Goal: Transaction & Acquisition: Purchase product/service

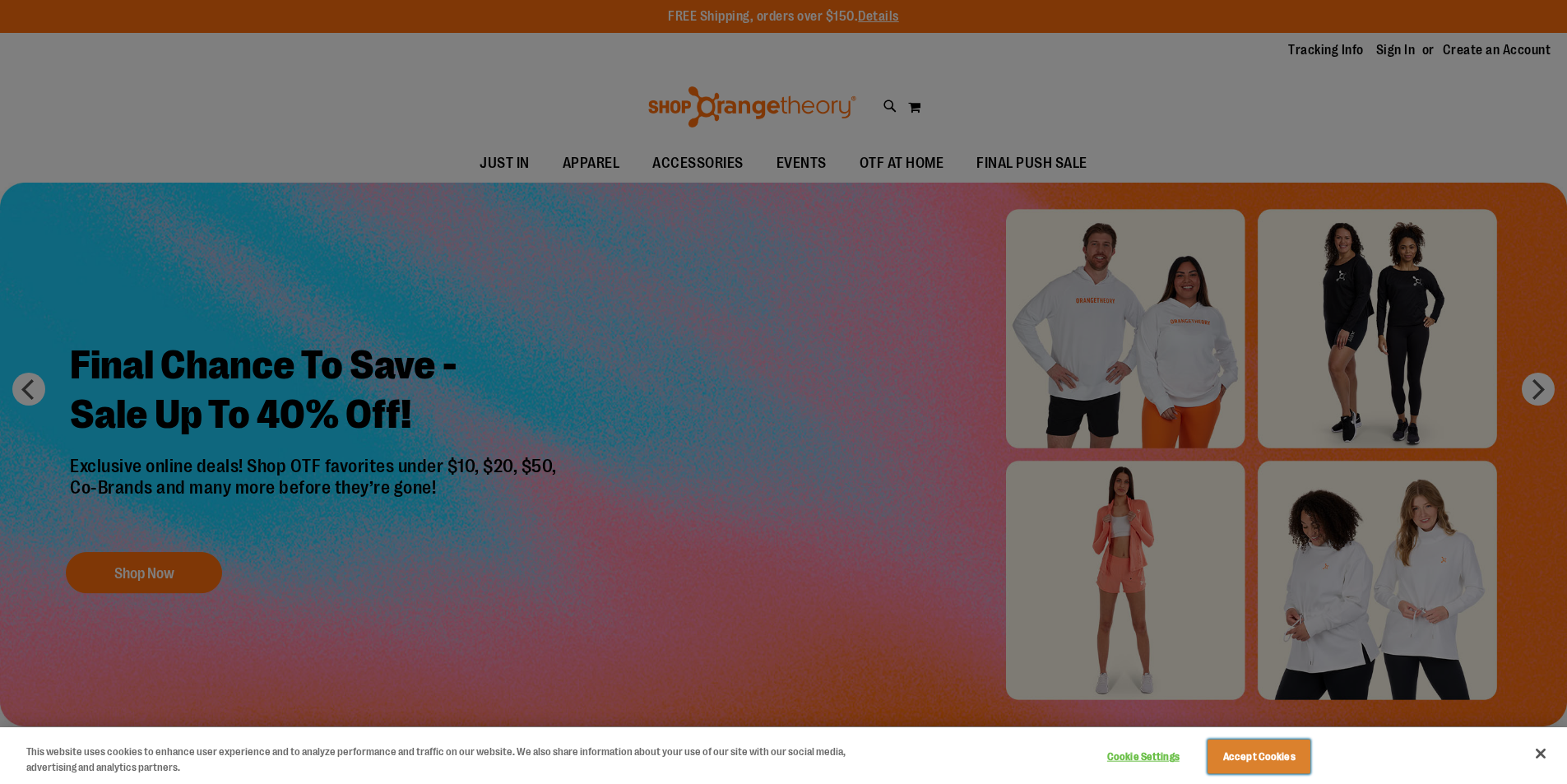
click at [1261, 763] on button "Accept Cookies" at bounding box center [1259, 757] width 103 height 35
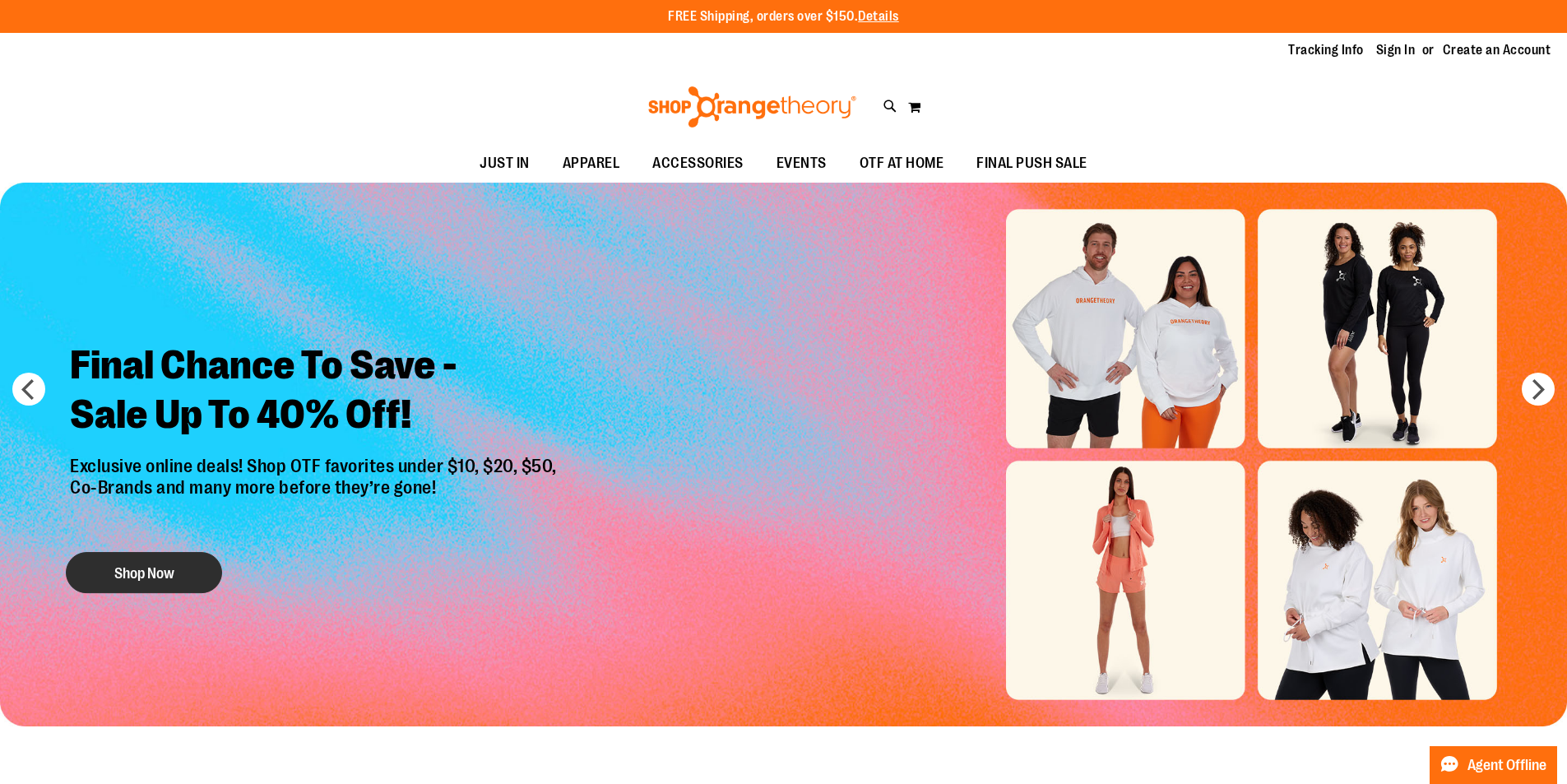
click at [170, 567] on button "Shop Now" at bounding box center [143, 572] width 157 height 41
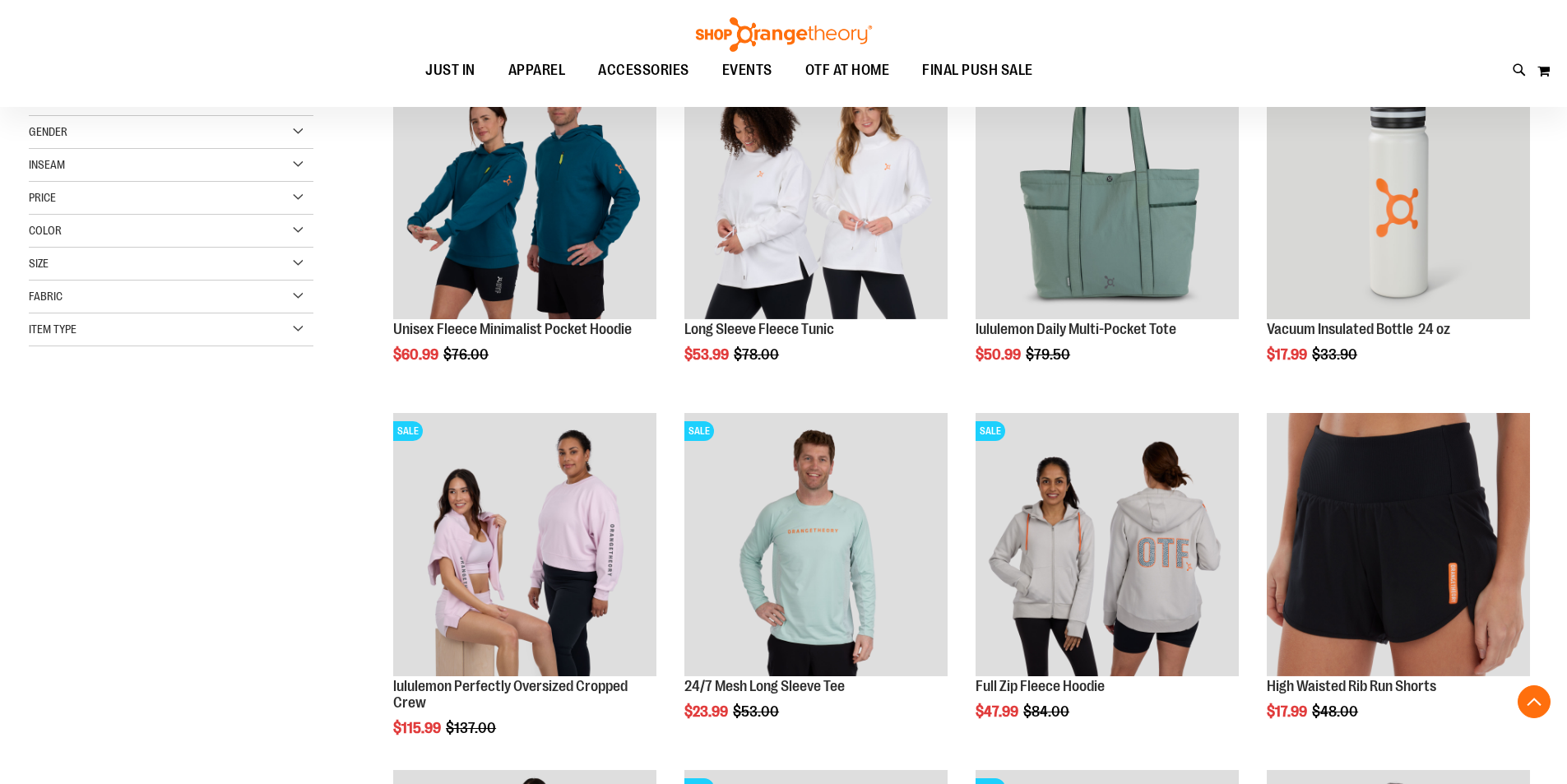
scroll to position [411, 0]
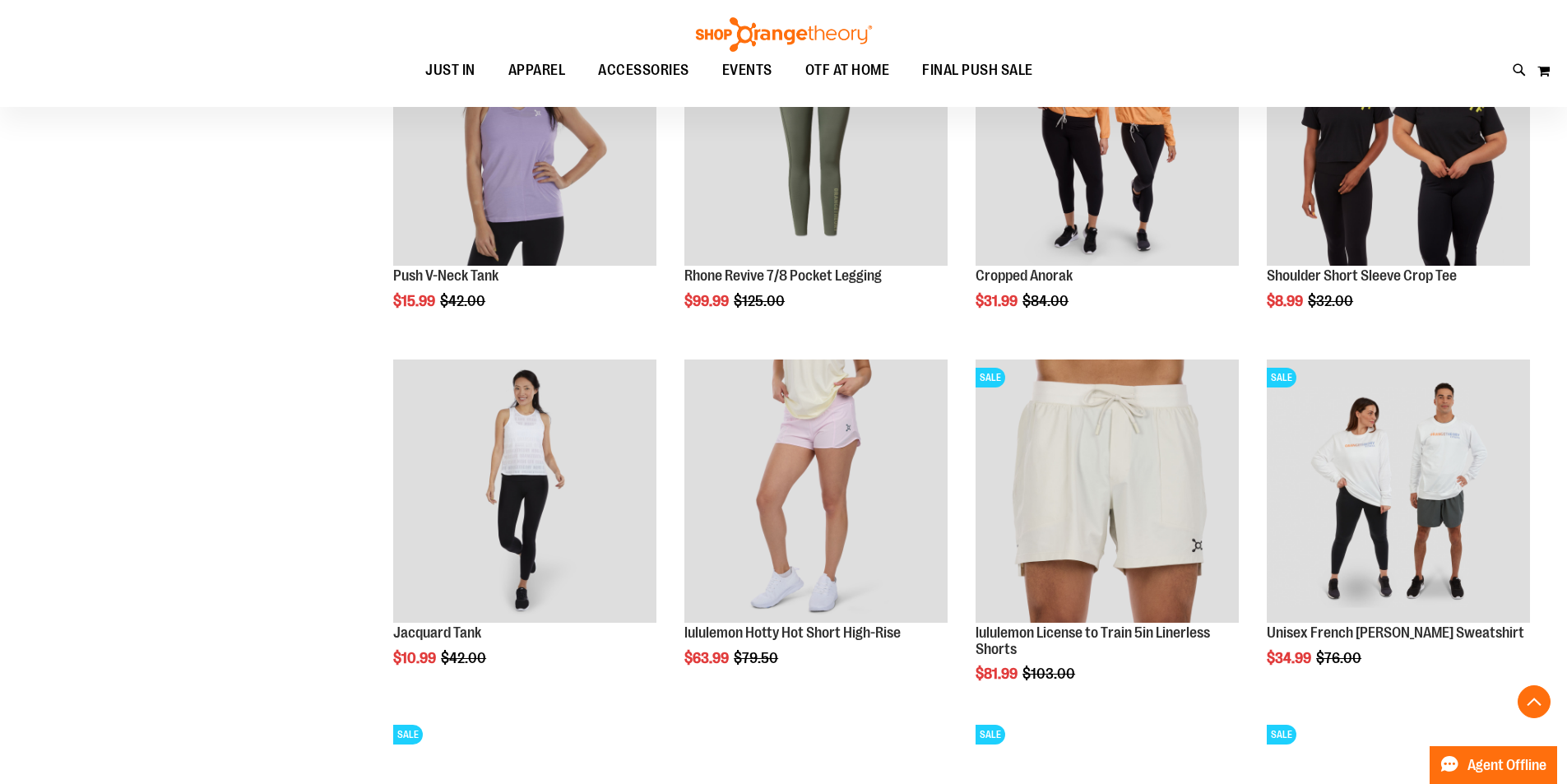
scroll to position [1479, 0]
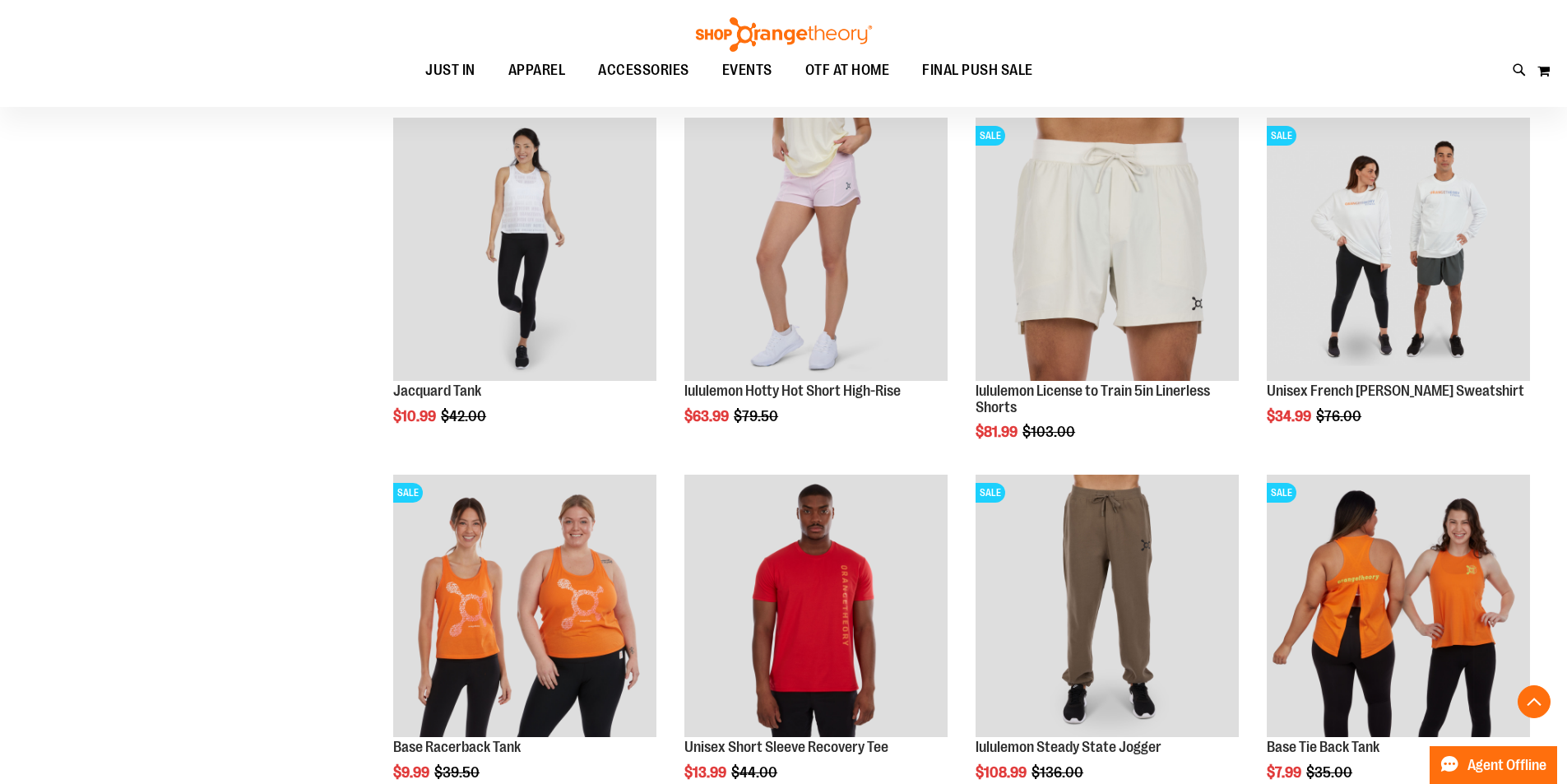
scroll to position [1150, 0]
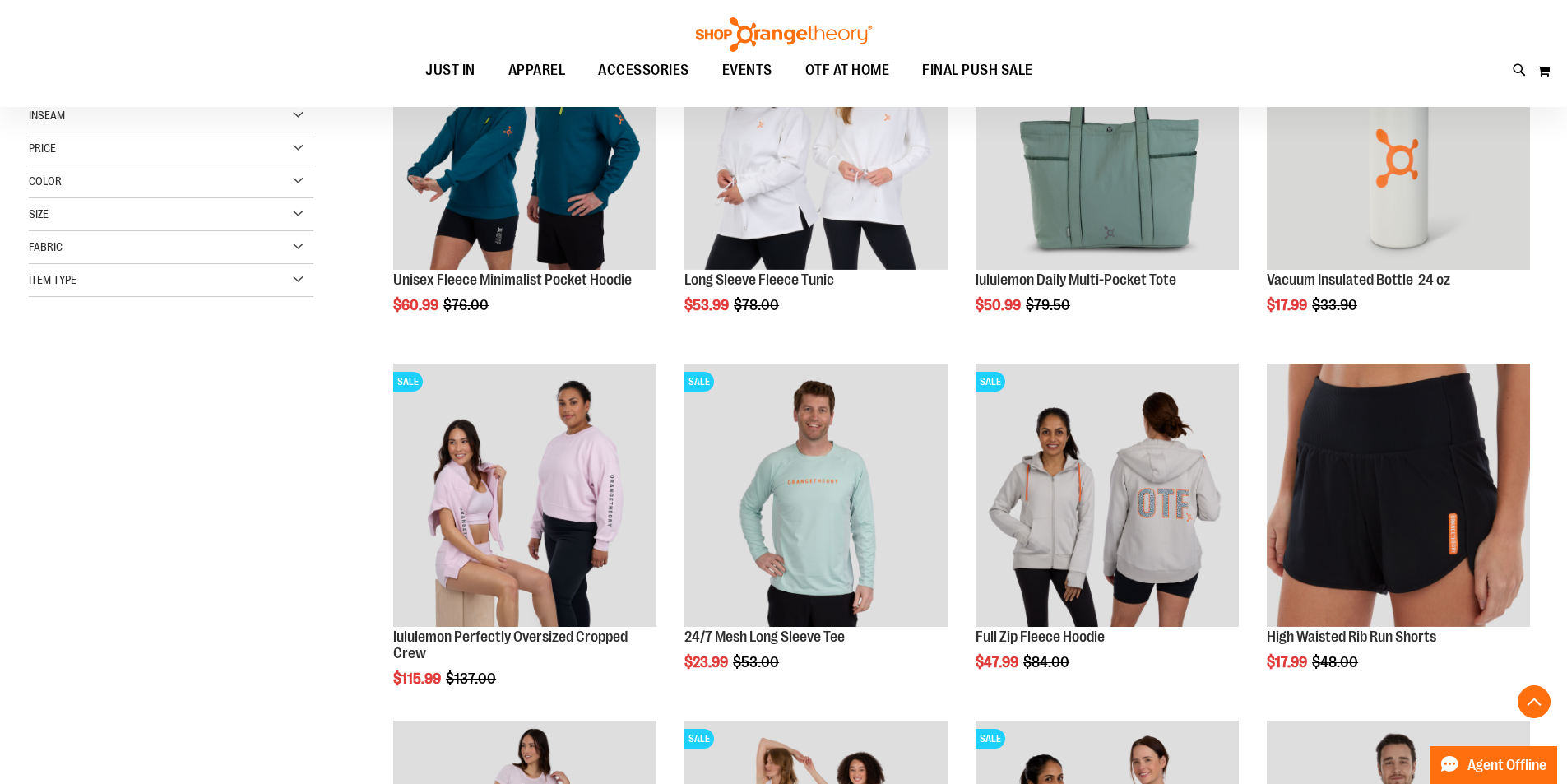
scroll to position [411, 0]
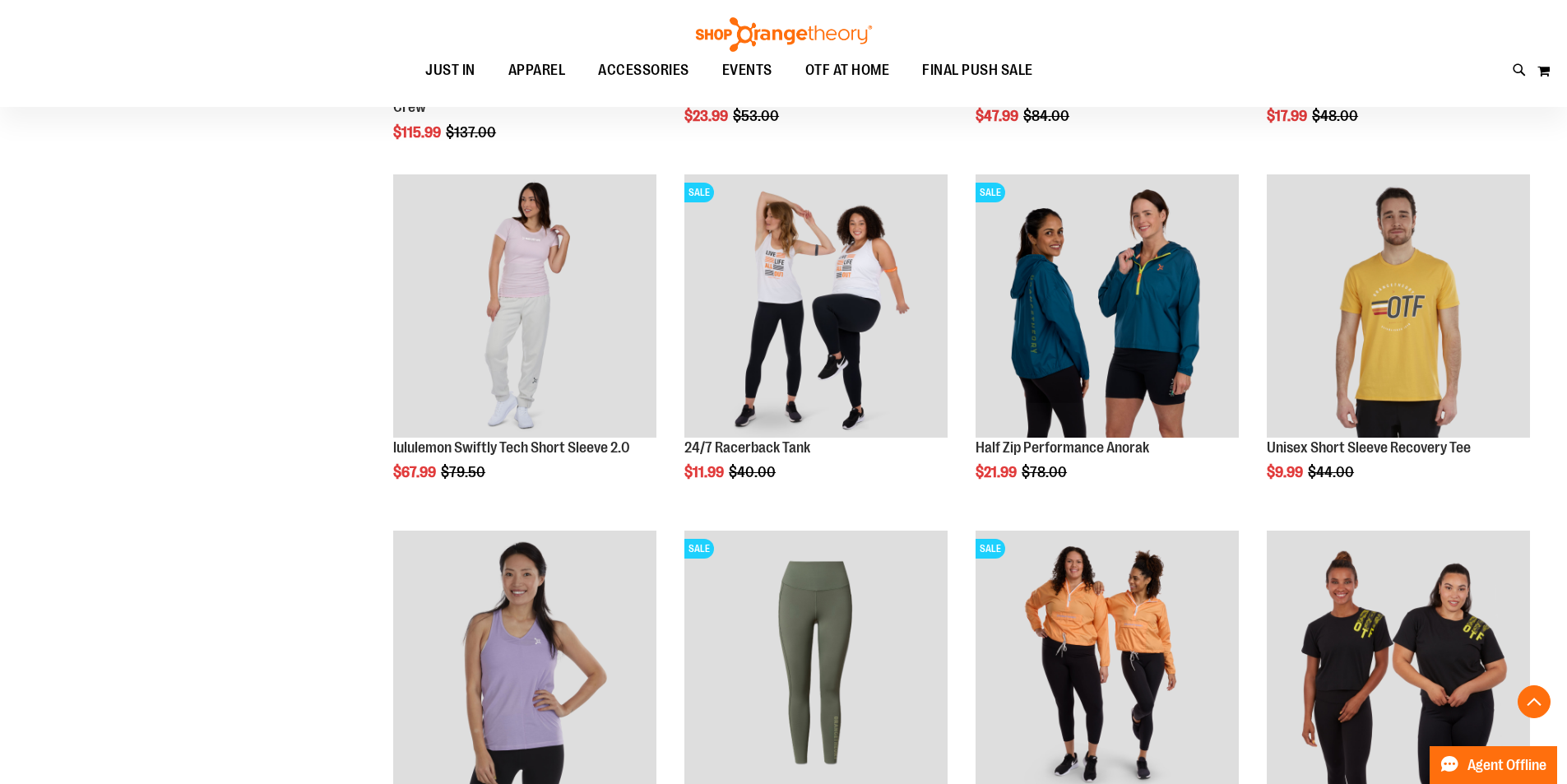
scroll to position [904, 0]
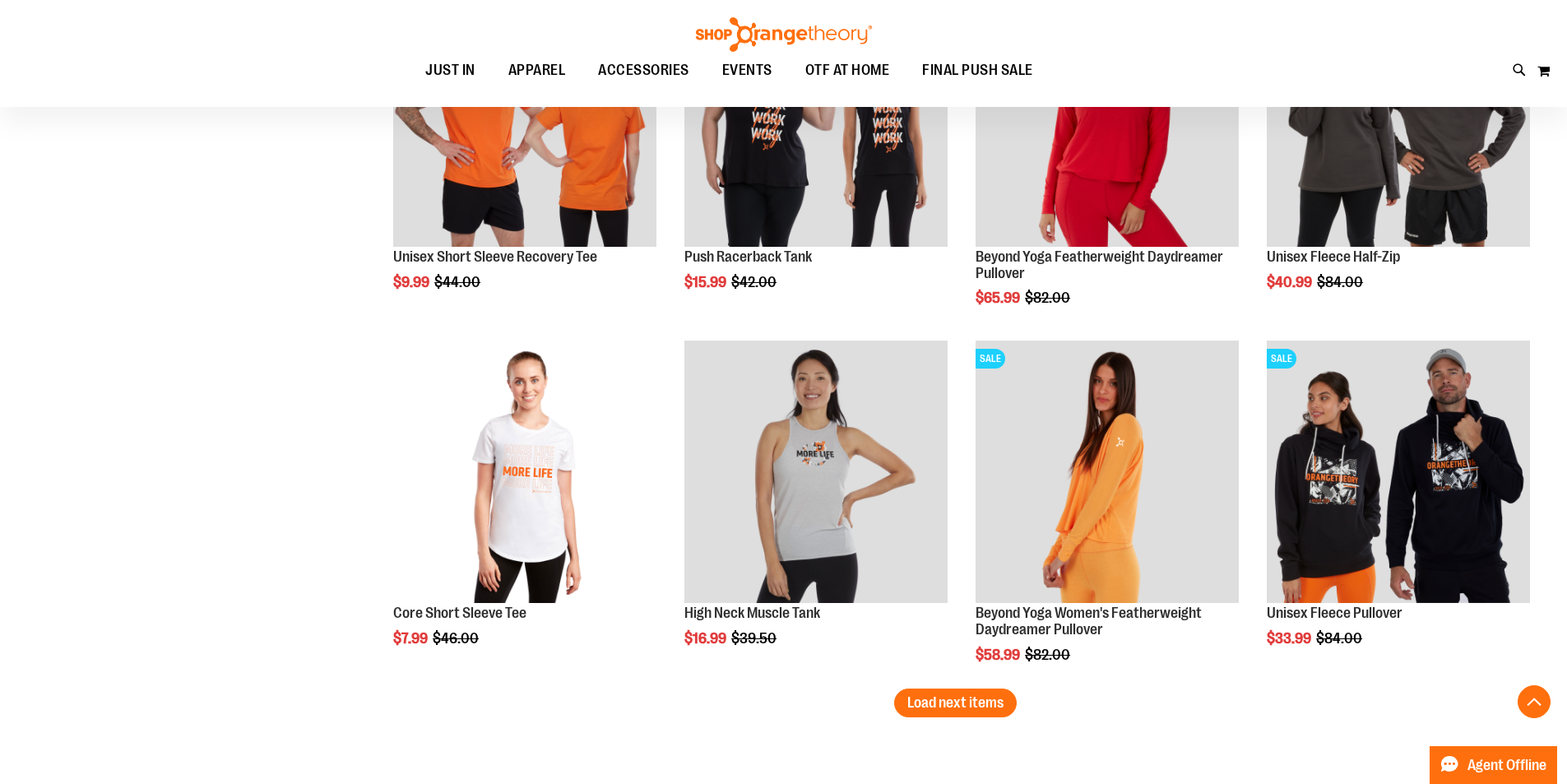
scroll to position [3195, 0]
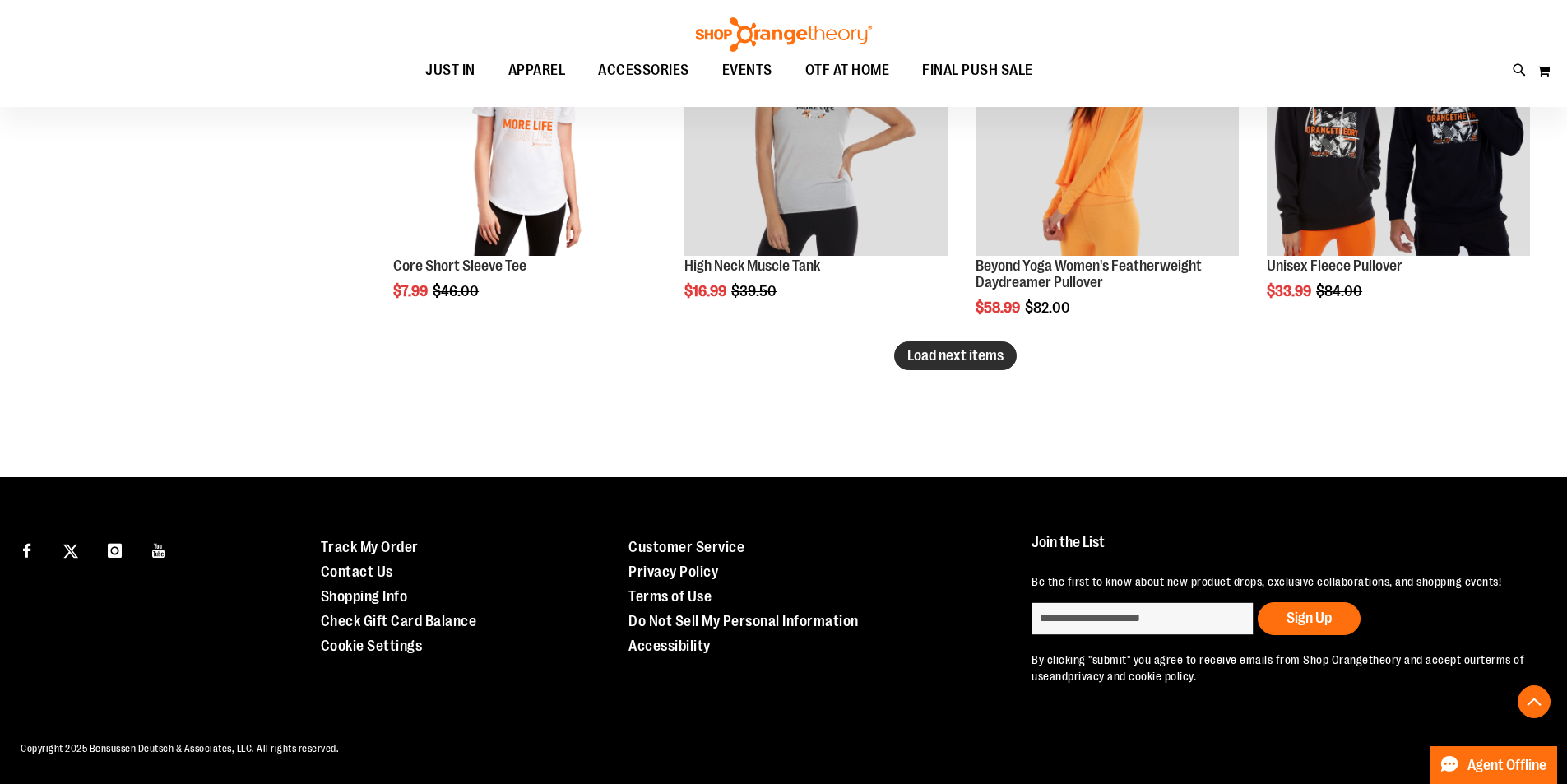
click at [1009, 357] on button "Load next items" at bounding box center [956, 355] width 123 height 29
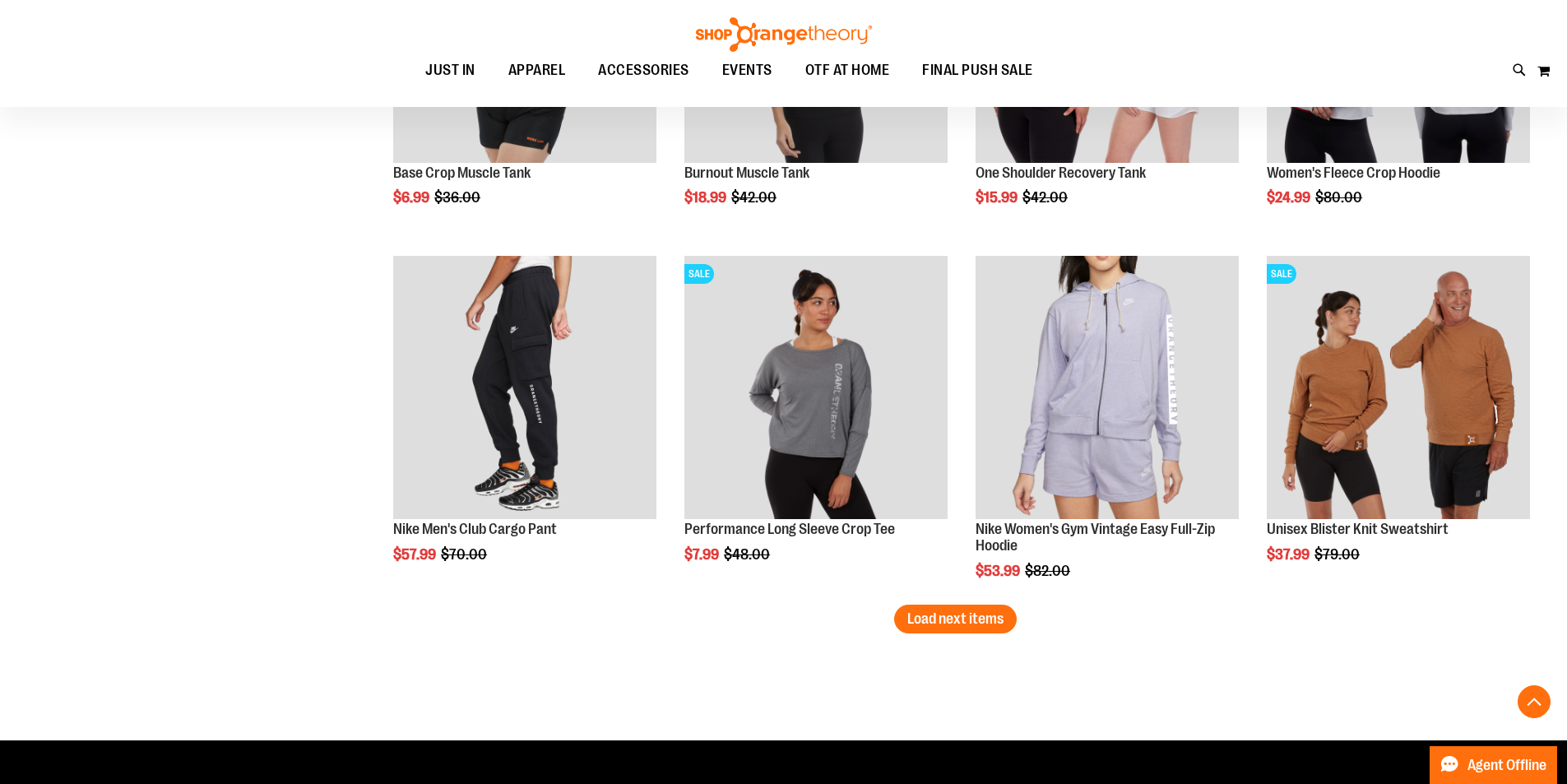
scroll to position [4017, 0]
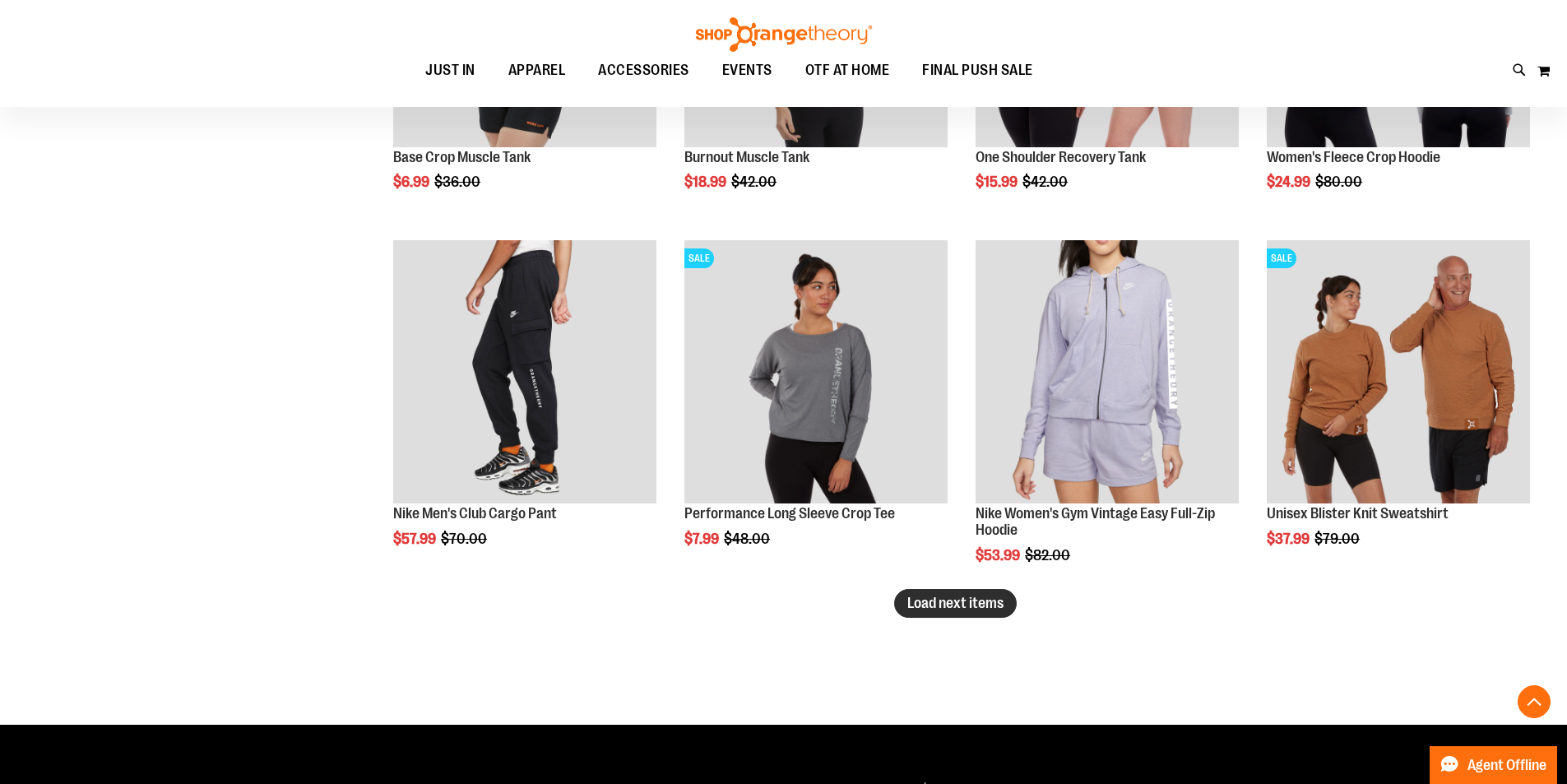
click at [958, 605] on span "Load next items" at bounding box center [956, 603] width 96 height 17
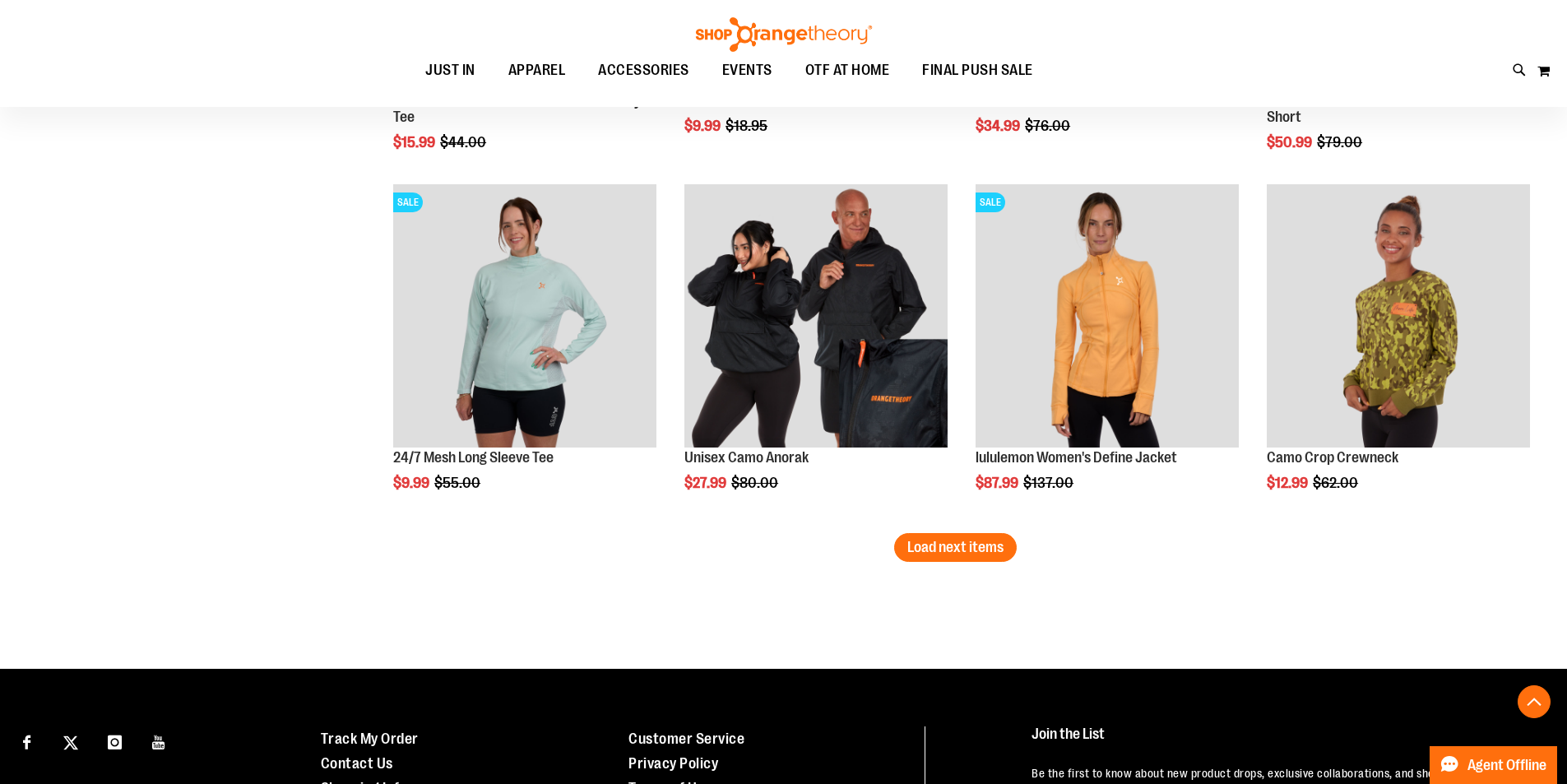
scroll to position [5168, 0]
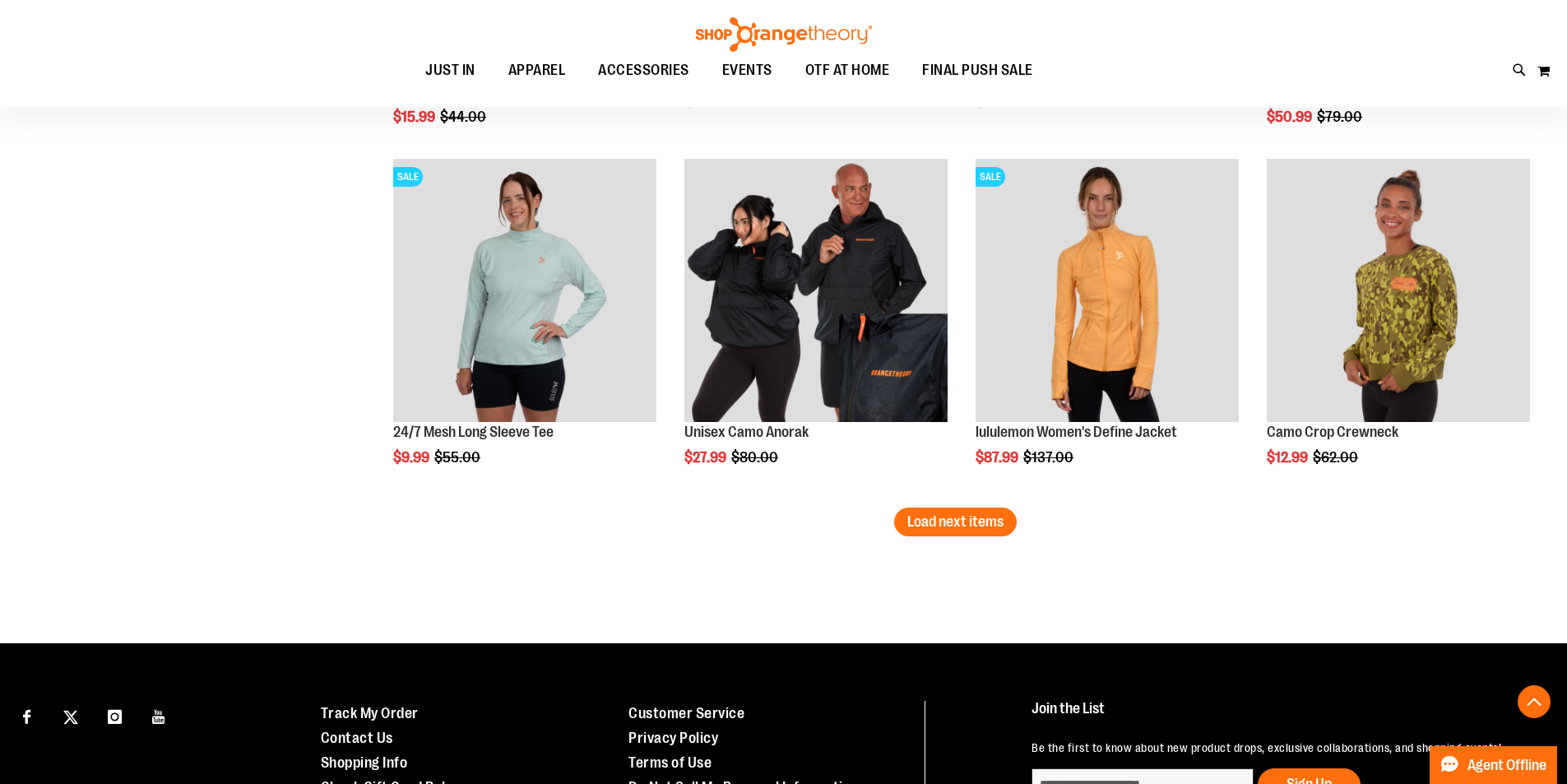
click at [971, 528] on span "Load next items" at bounding box center [956, 522] width 96 height 17
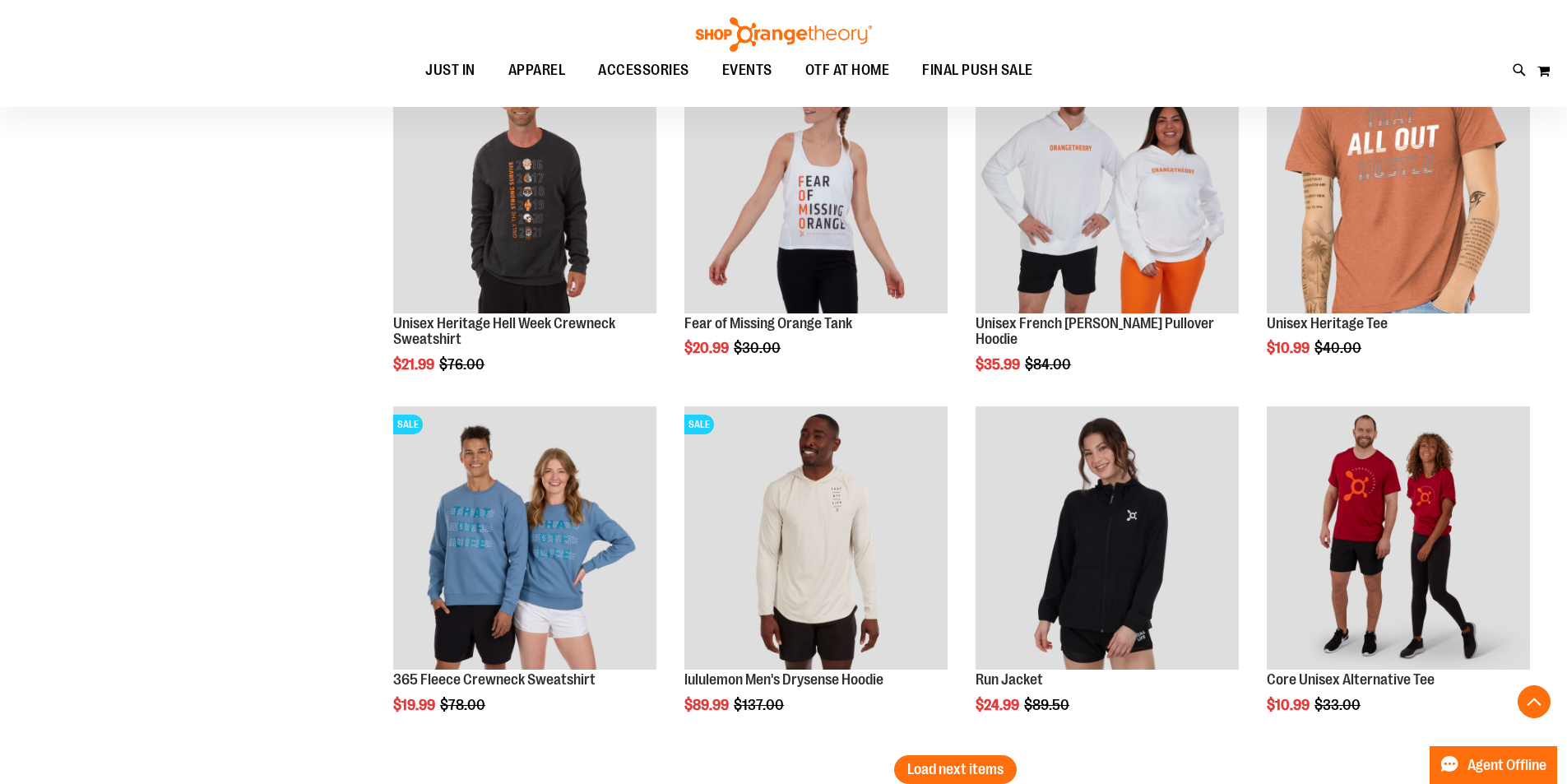
scroll to position [6072, 0]
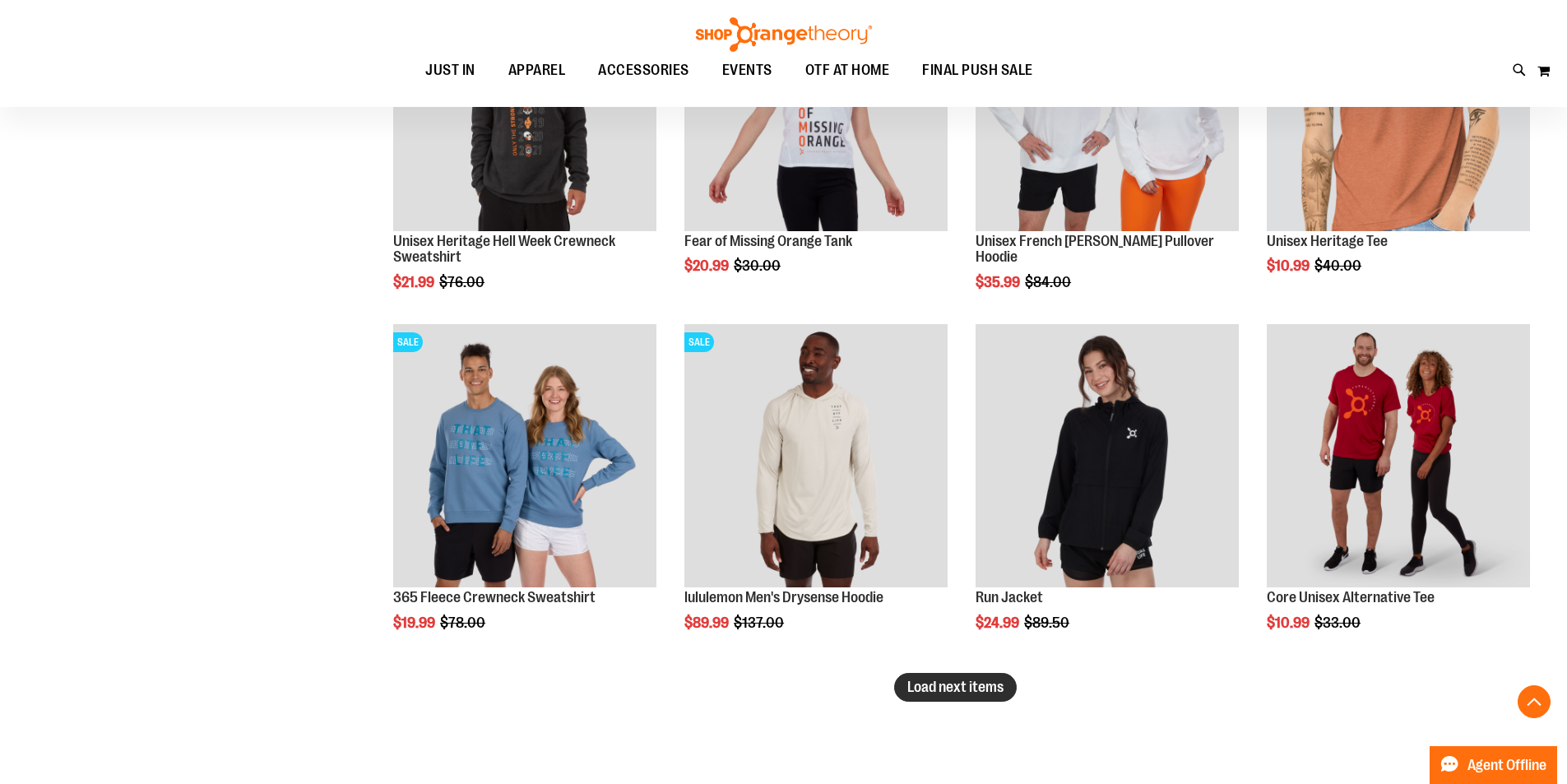
click at [923, 690] on span "Load next items" at bounding box center [956, 686] width 96 height 17
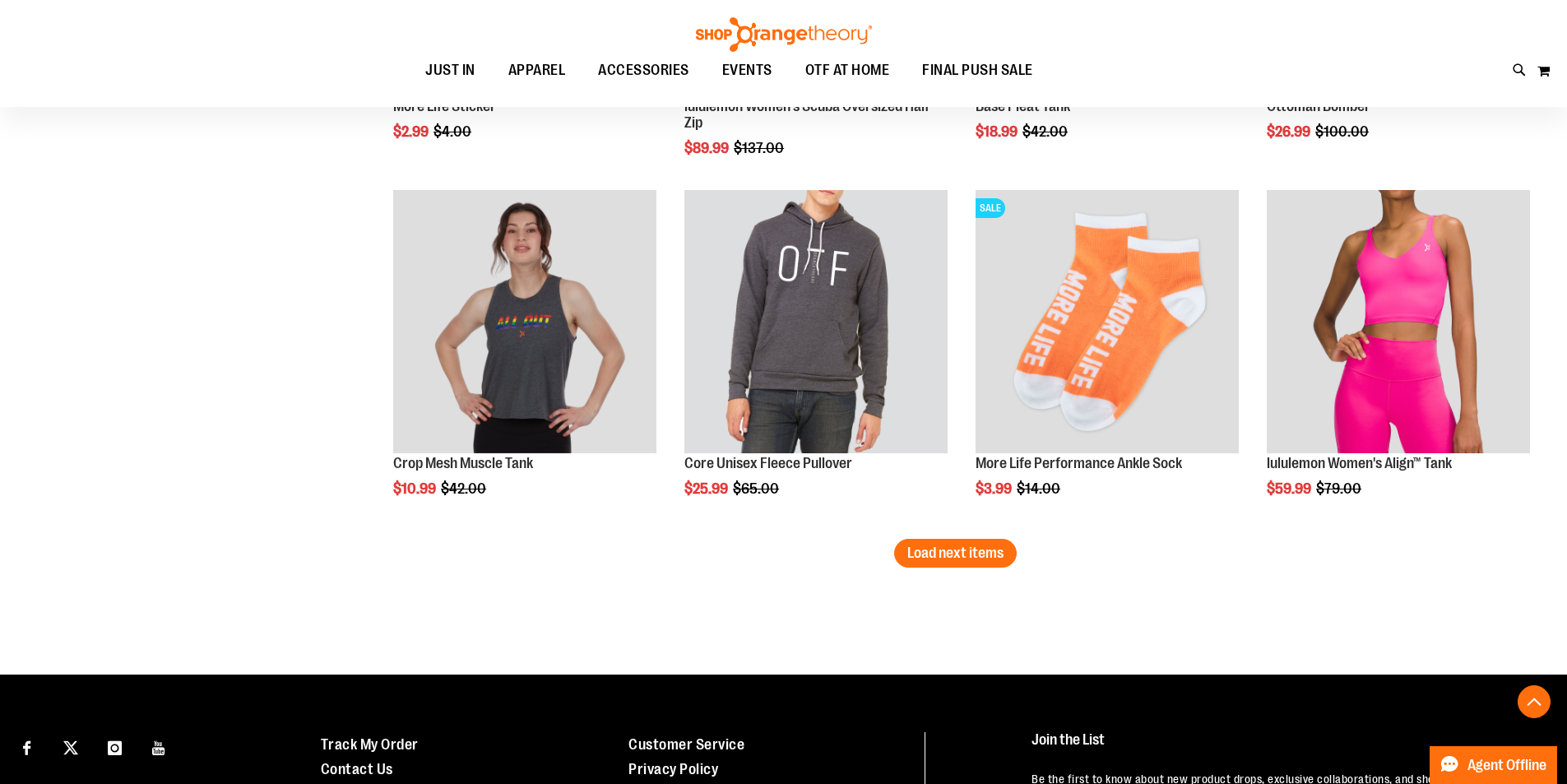
scroll to position [7306, 0]
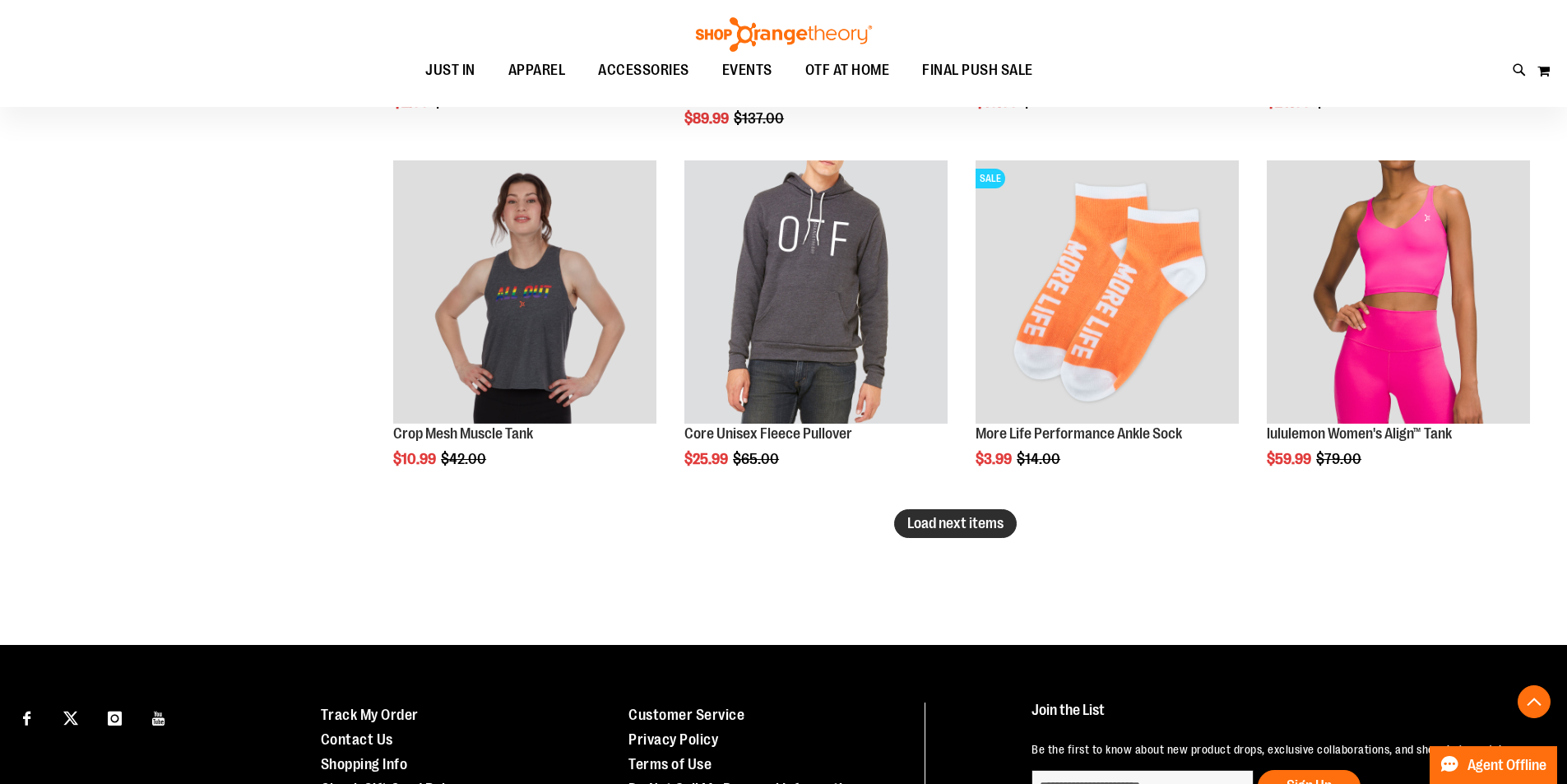
click at [999, 510] on button "Load next items" at bounding box center [956, 523] width 123 height 29
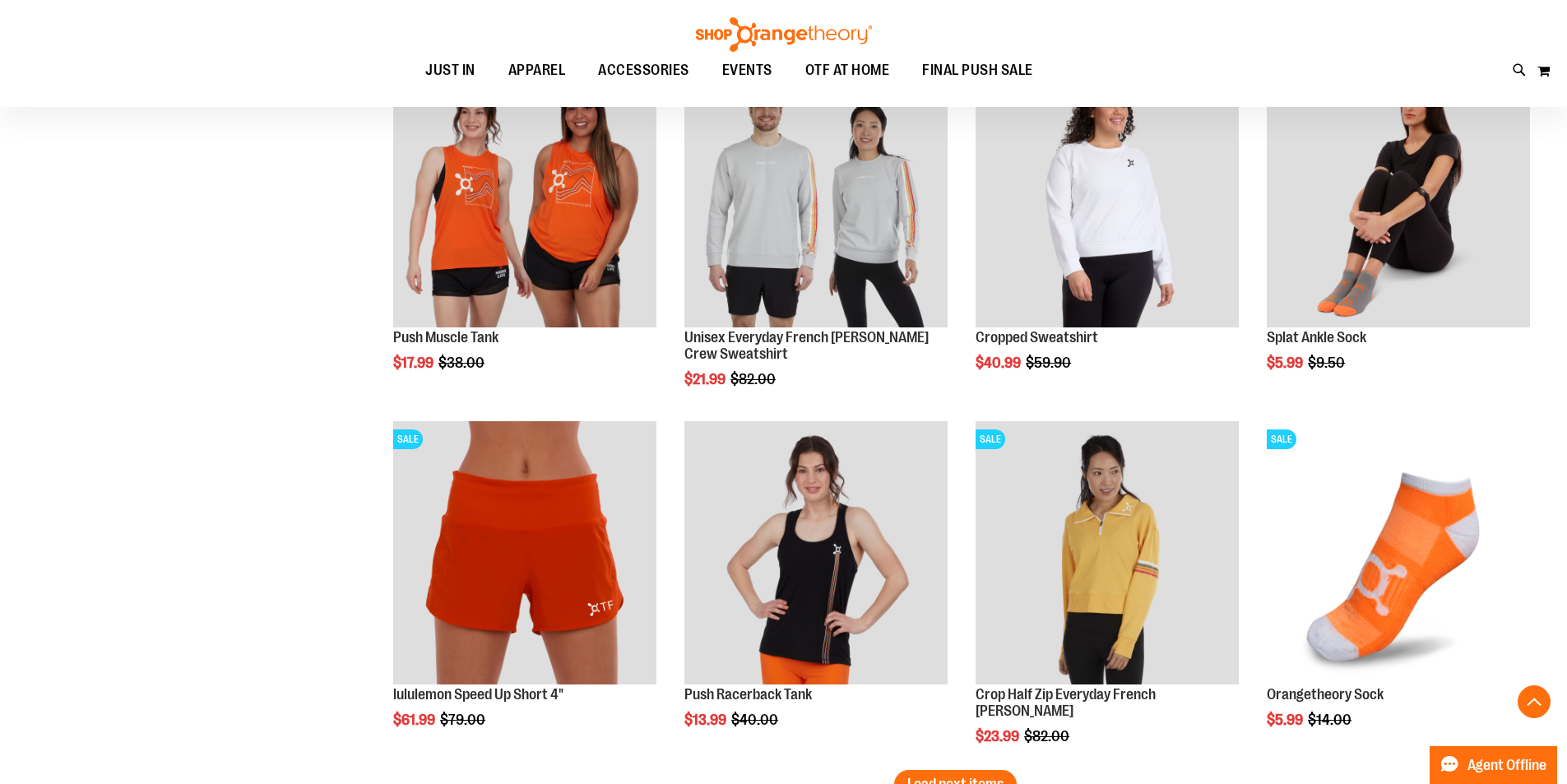
scroll to position [8292, 0]
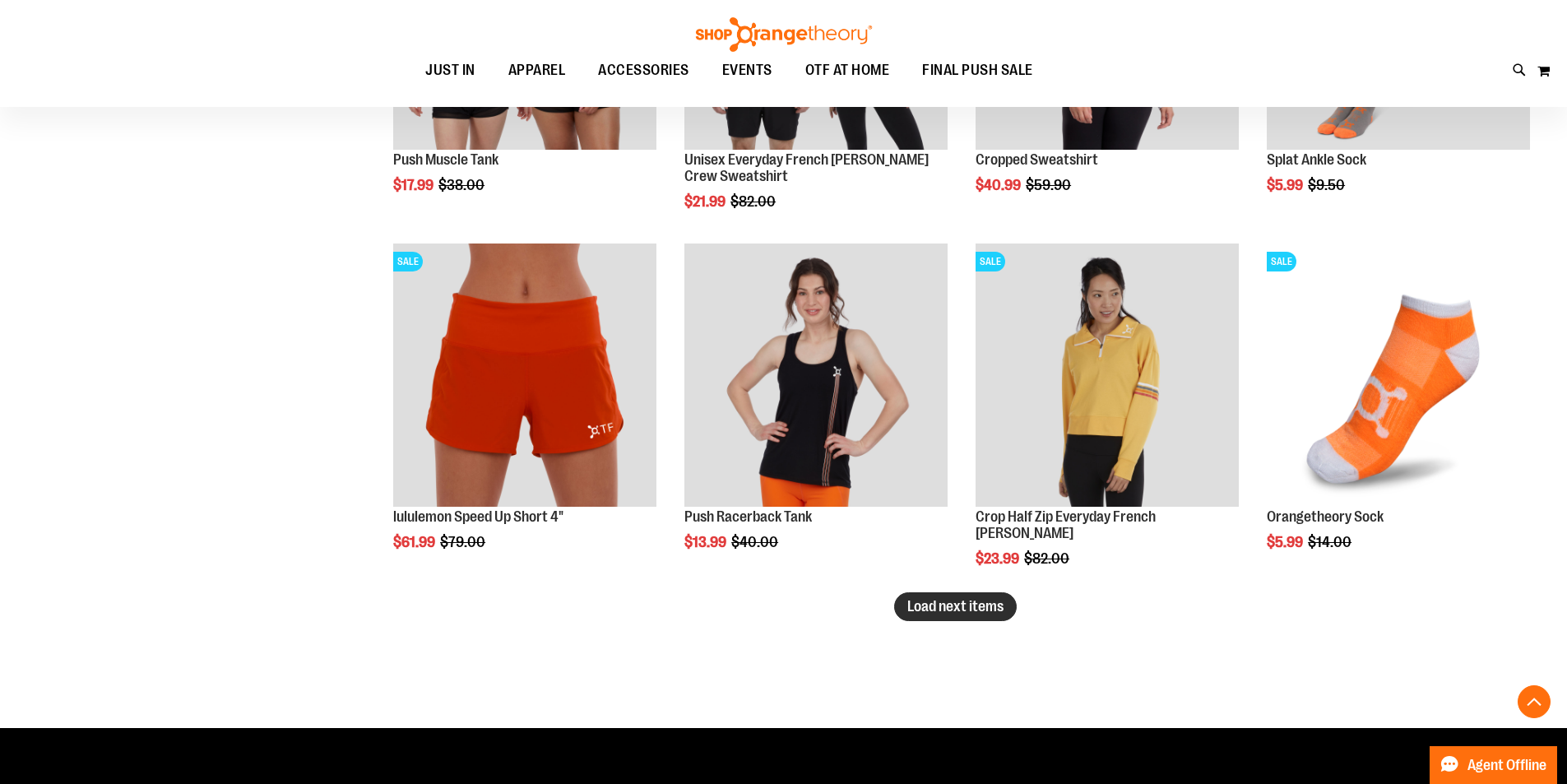
click at [944, 602] on span "Load next items" at bounding box center [956, 606] width 96 height 17
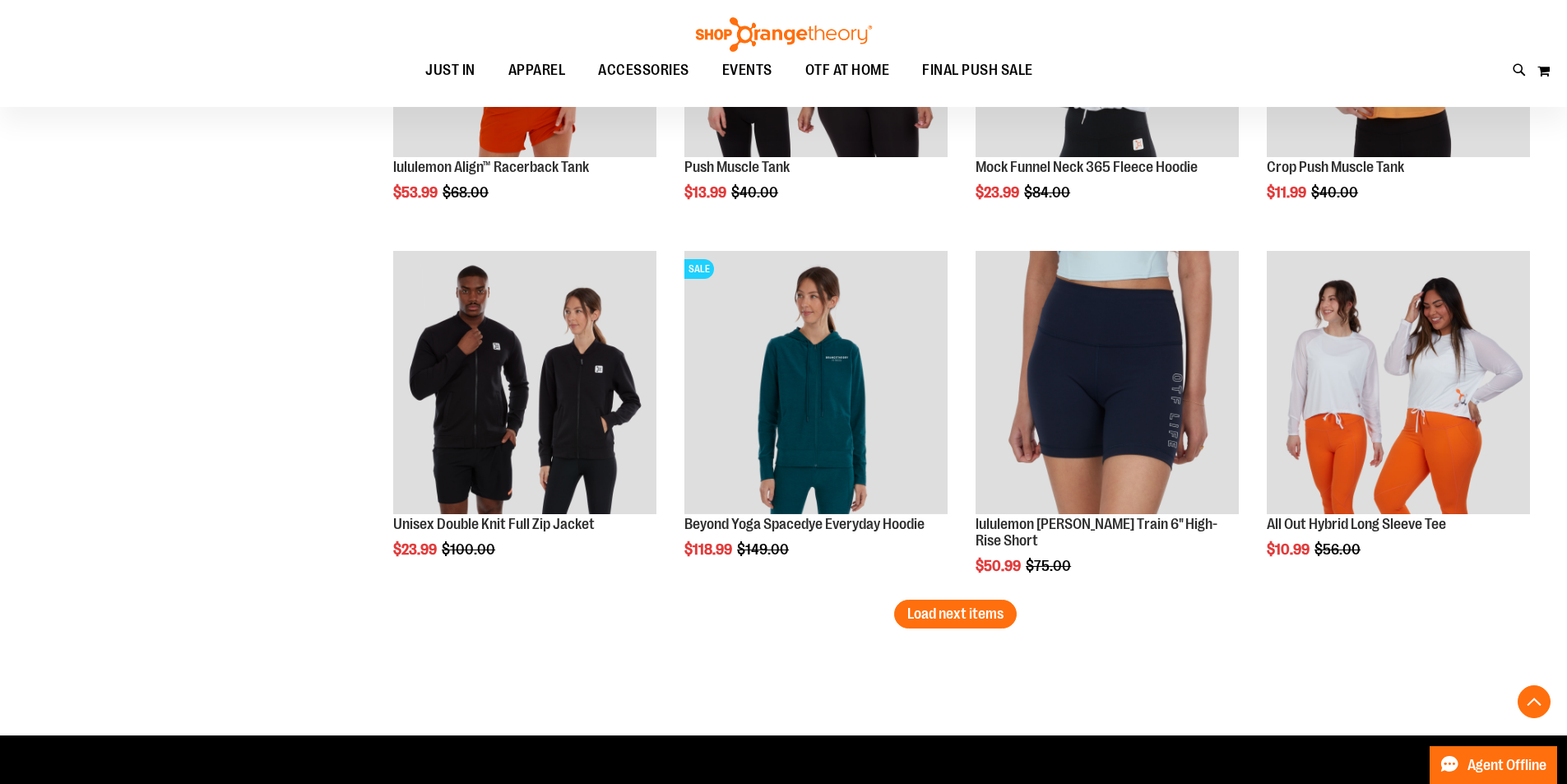
scroll to position [9362, 0]
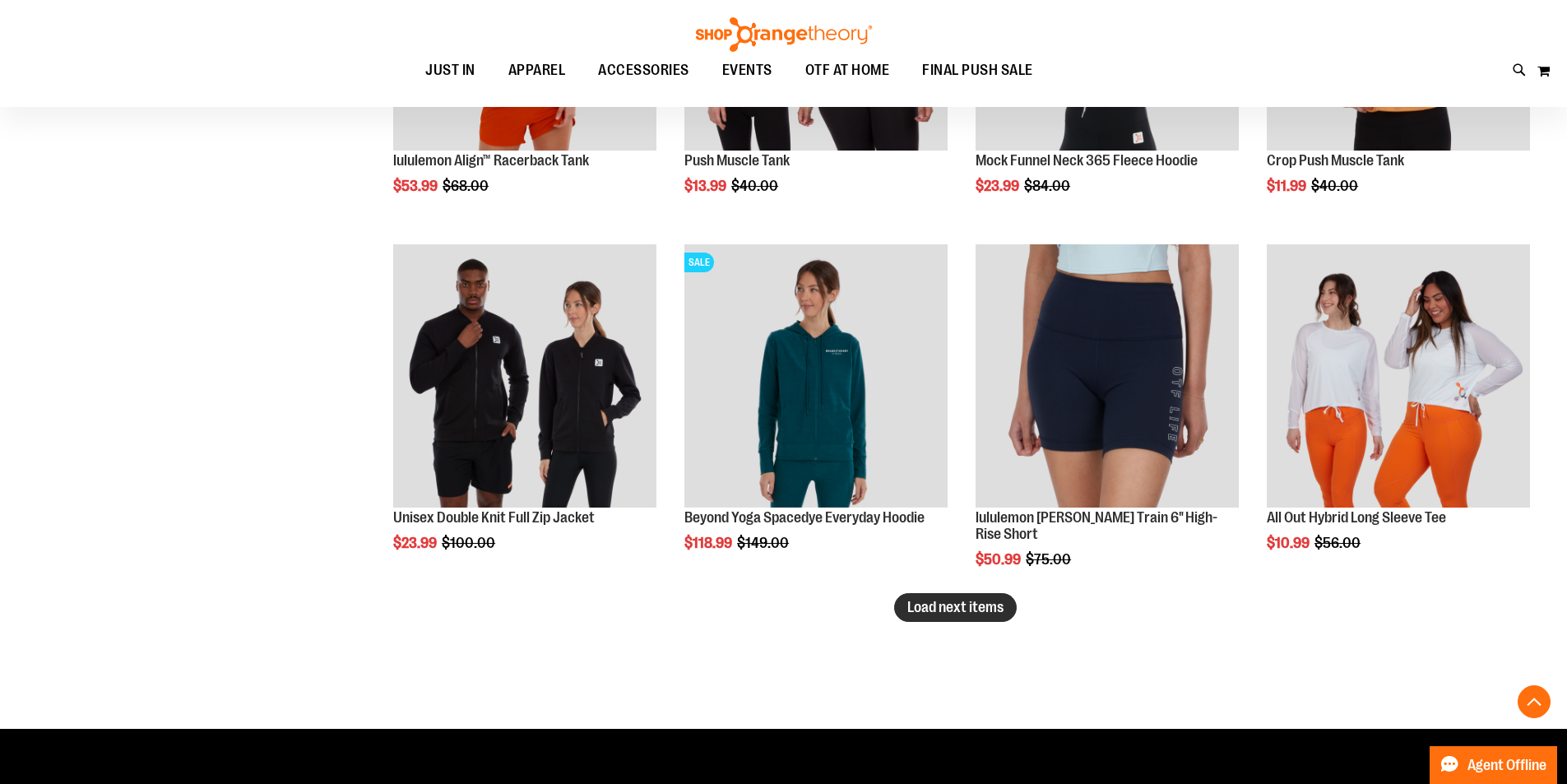
click at [941, 610] on span "Load next items" at bounding box center [956, 607] width 96 height 17
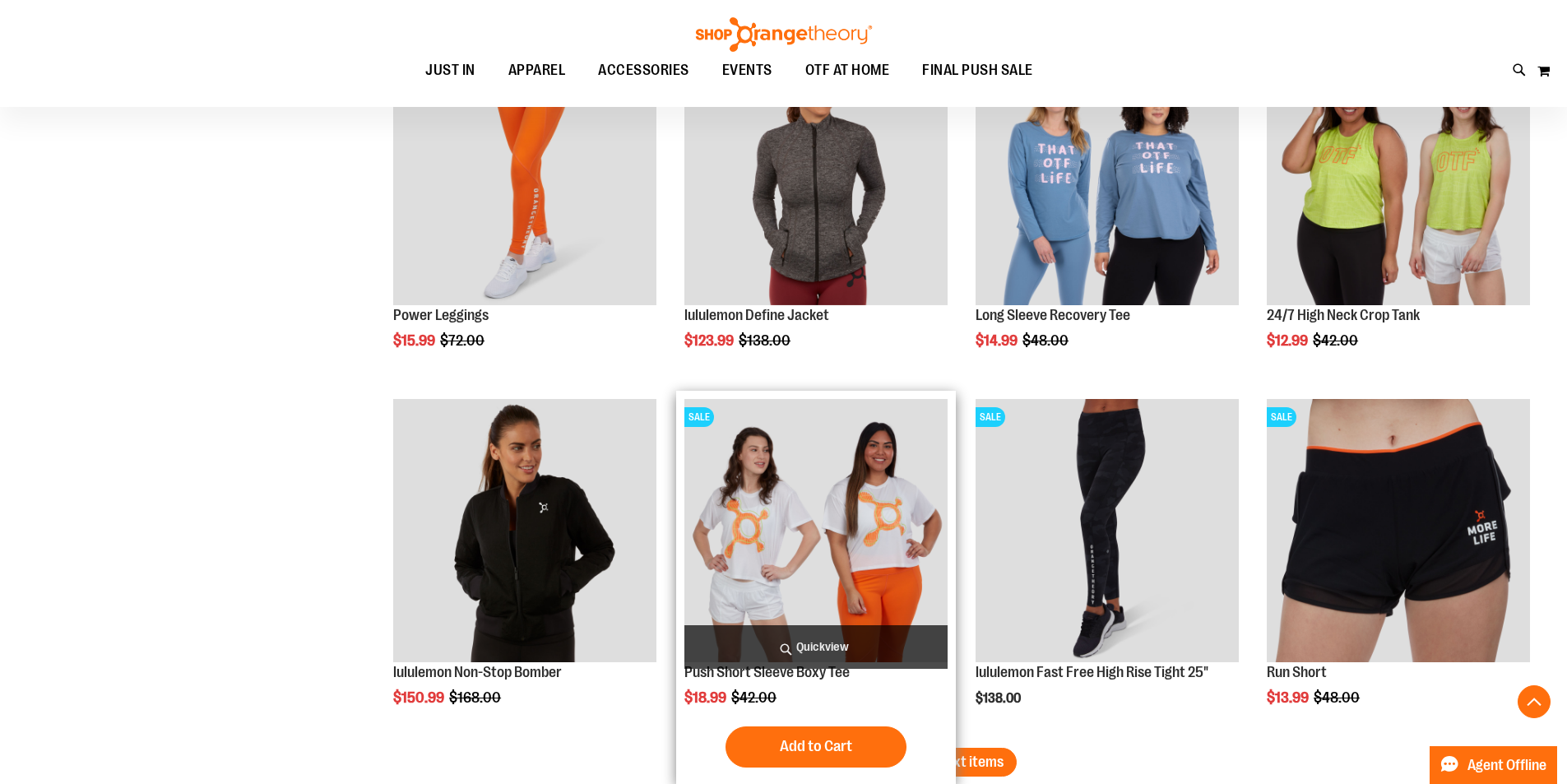
scroll to position [10348, 0]
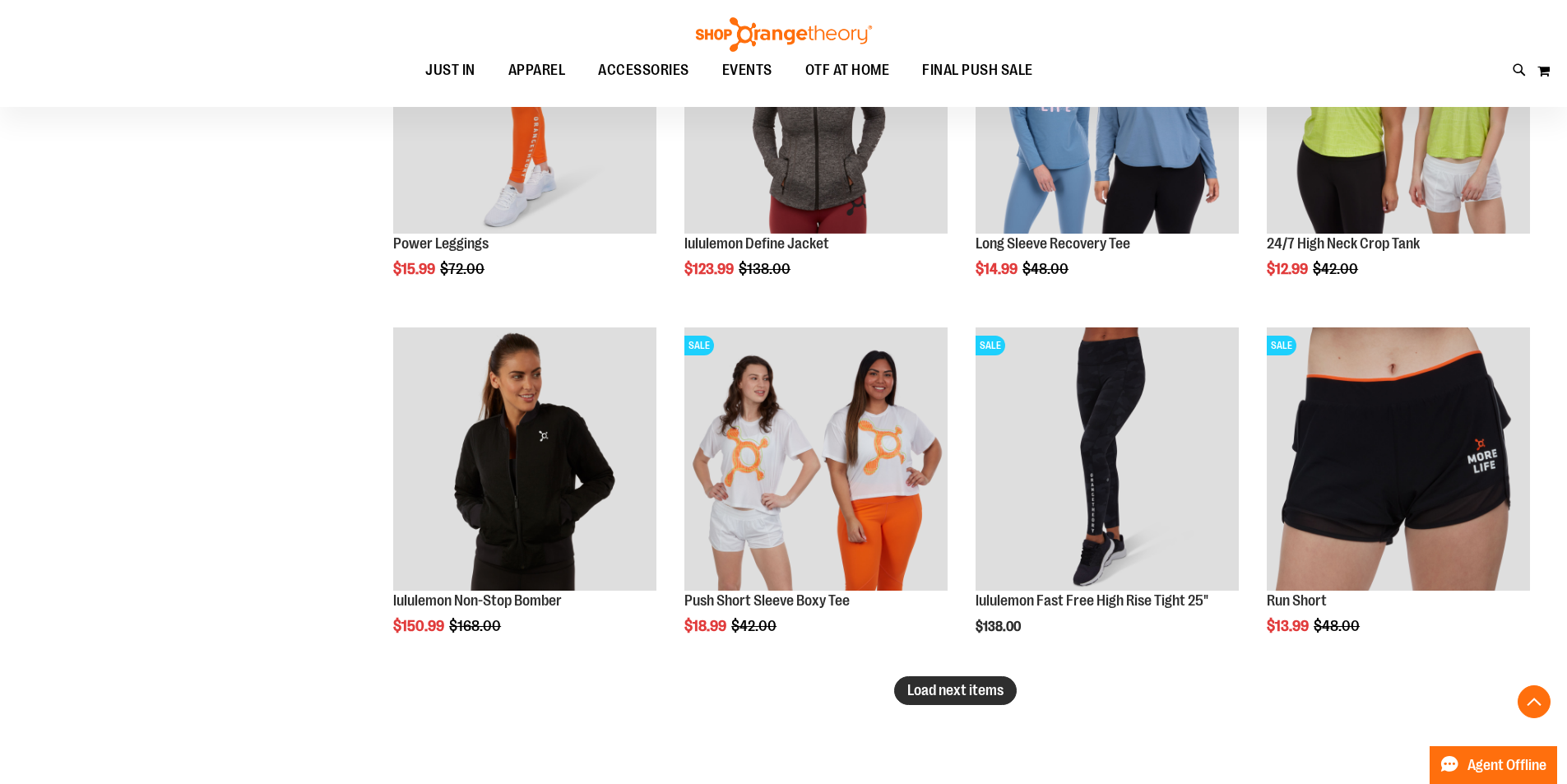
click at [940, 701] on button "Load next items" at bounding box center [956, 690] width 123 height 29
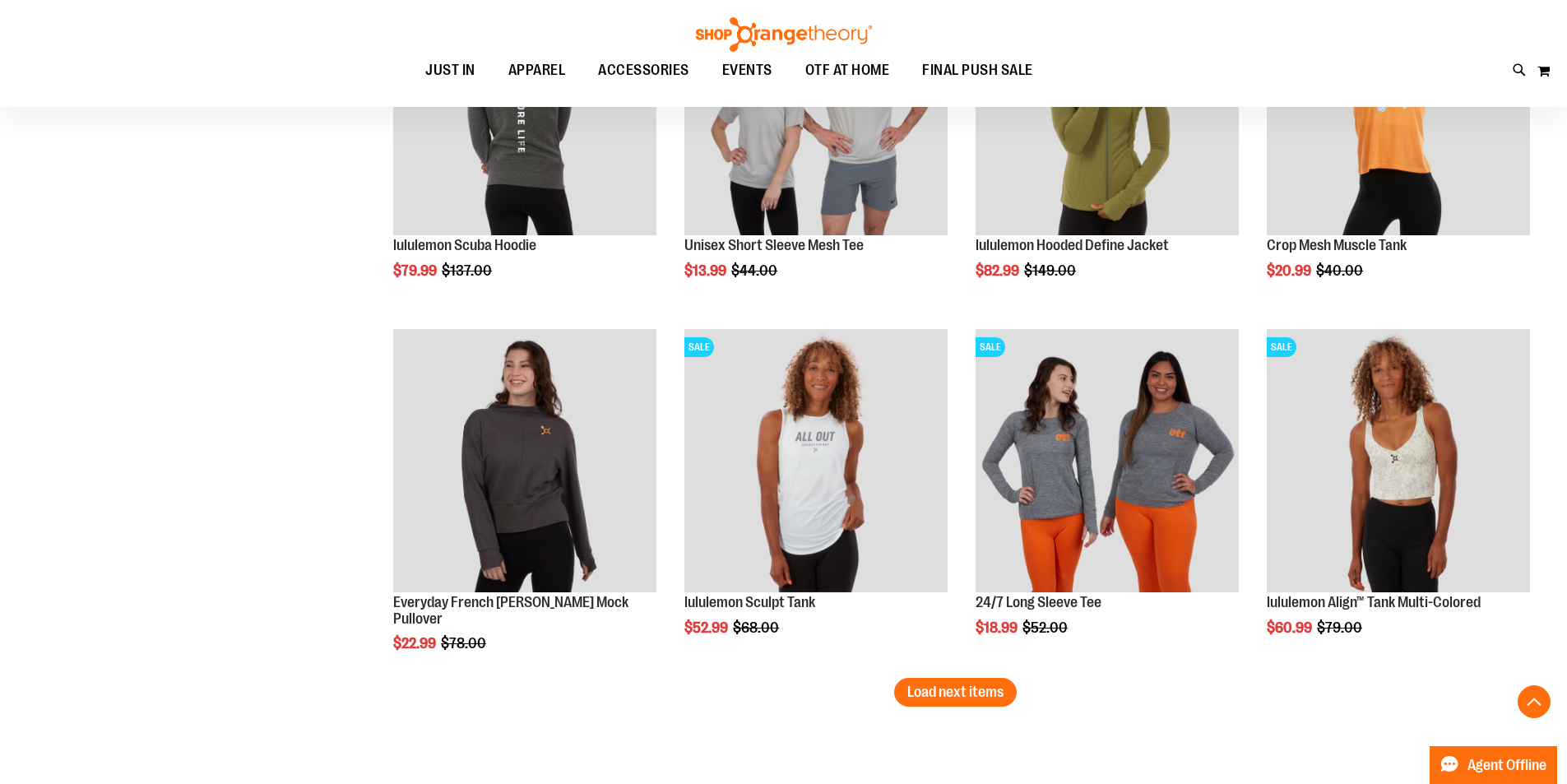
scroll to position [11417, 0]
click at [947, 685] on span "Load next items" at bounding box center [956, 690] width 96 height 17
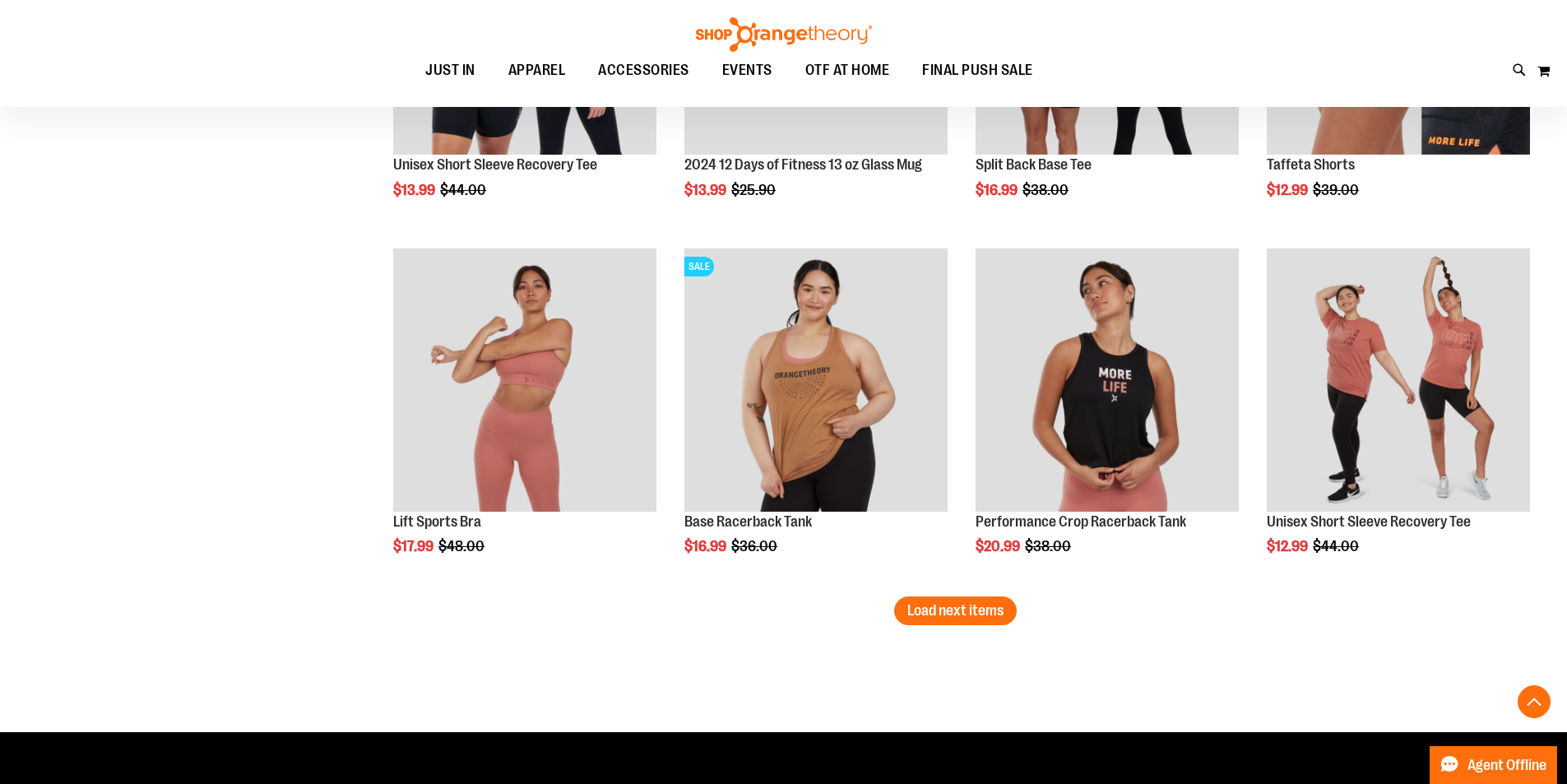
scroll to position [12568, 0]
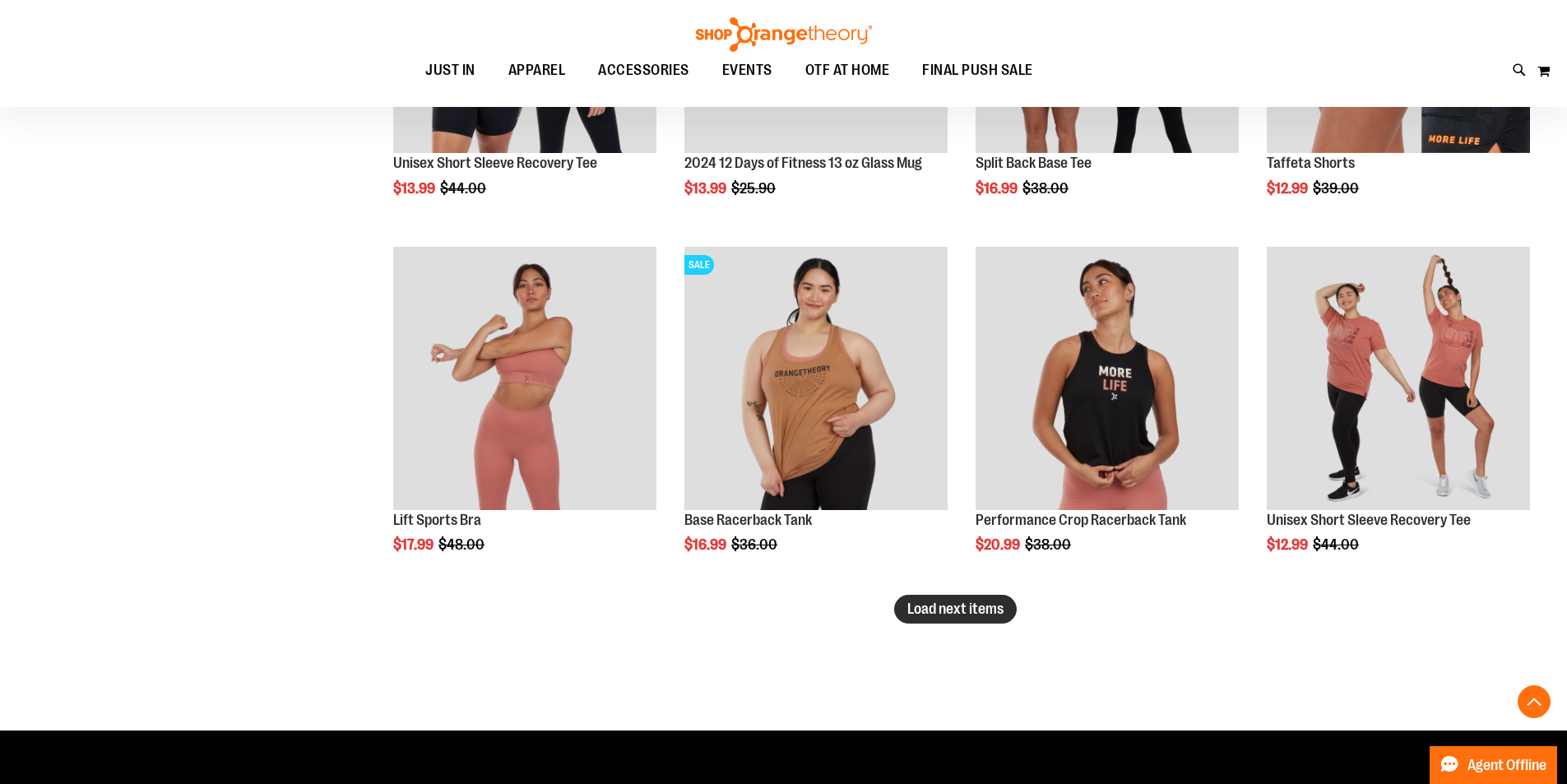
click at [936, 605] on span "Load next items" at bounding box center [956, 608] width 96 height 17
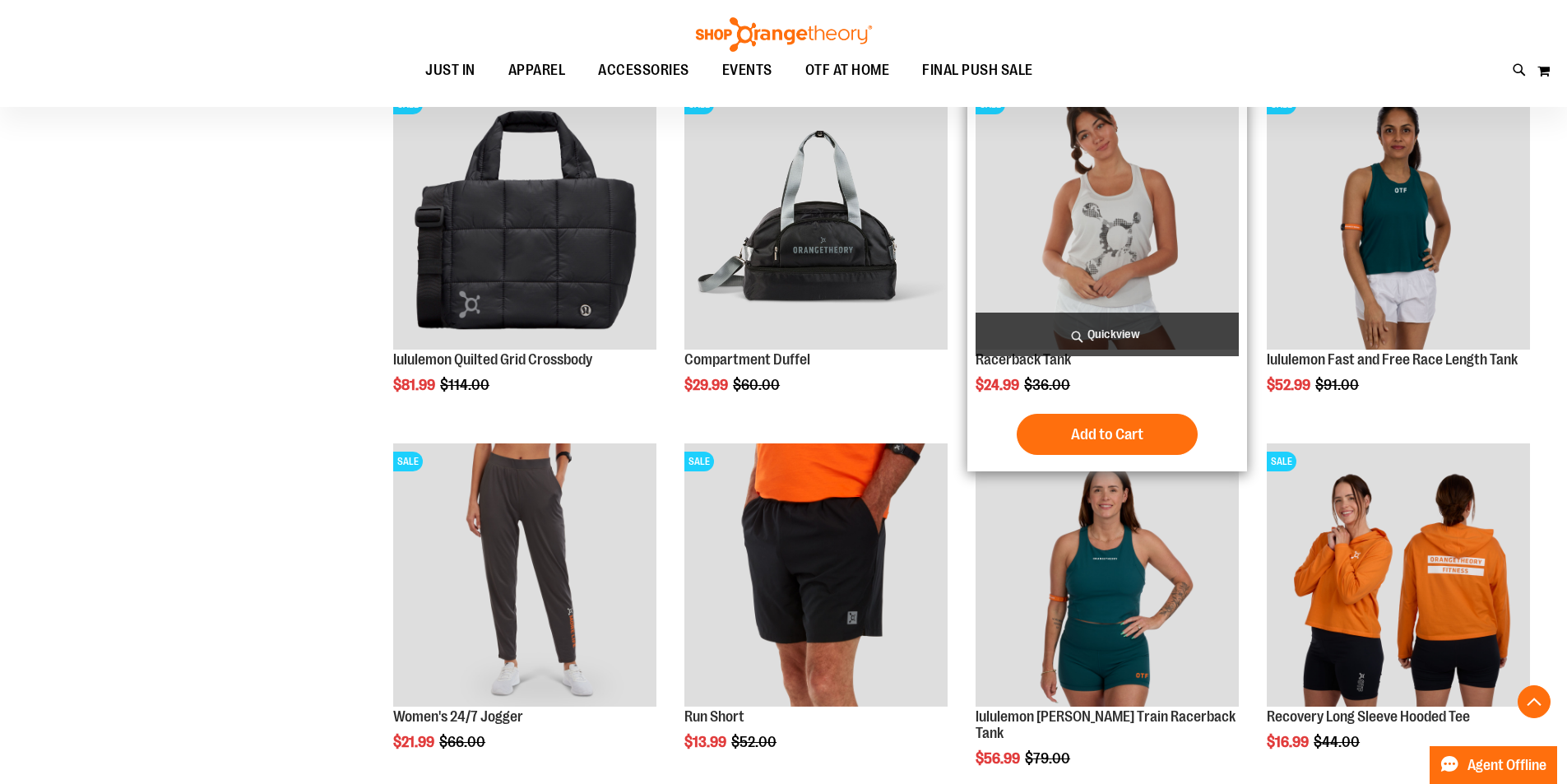
scroll to position [13226, 0]
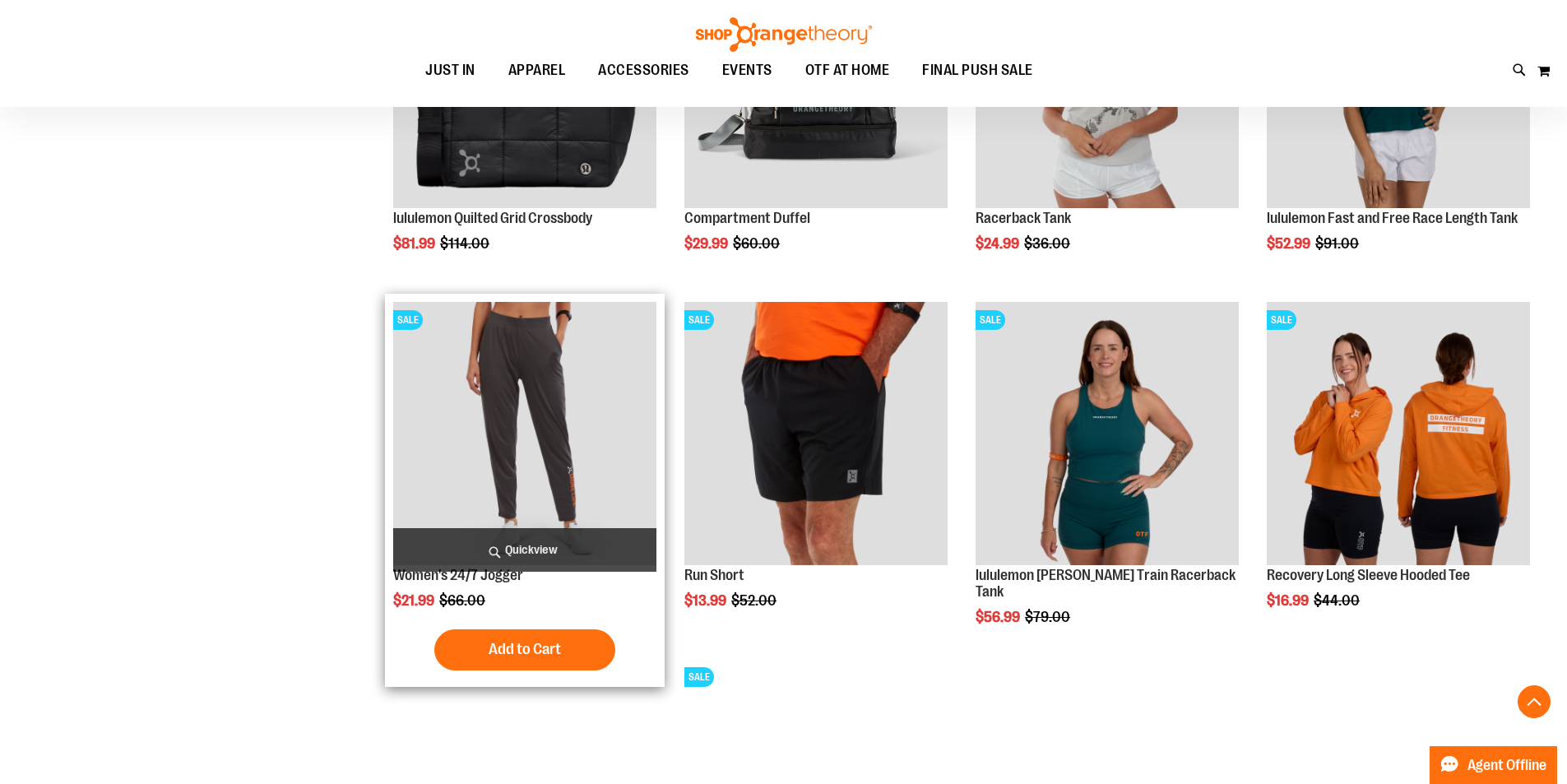
click at [497, 492] on img "product" at bounding box center [525, 434] width 263 height 263
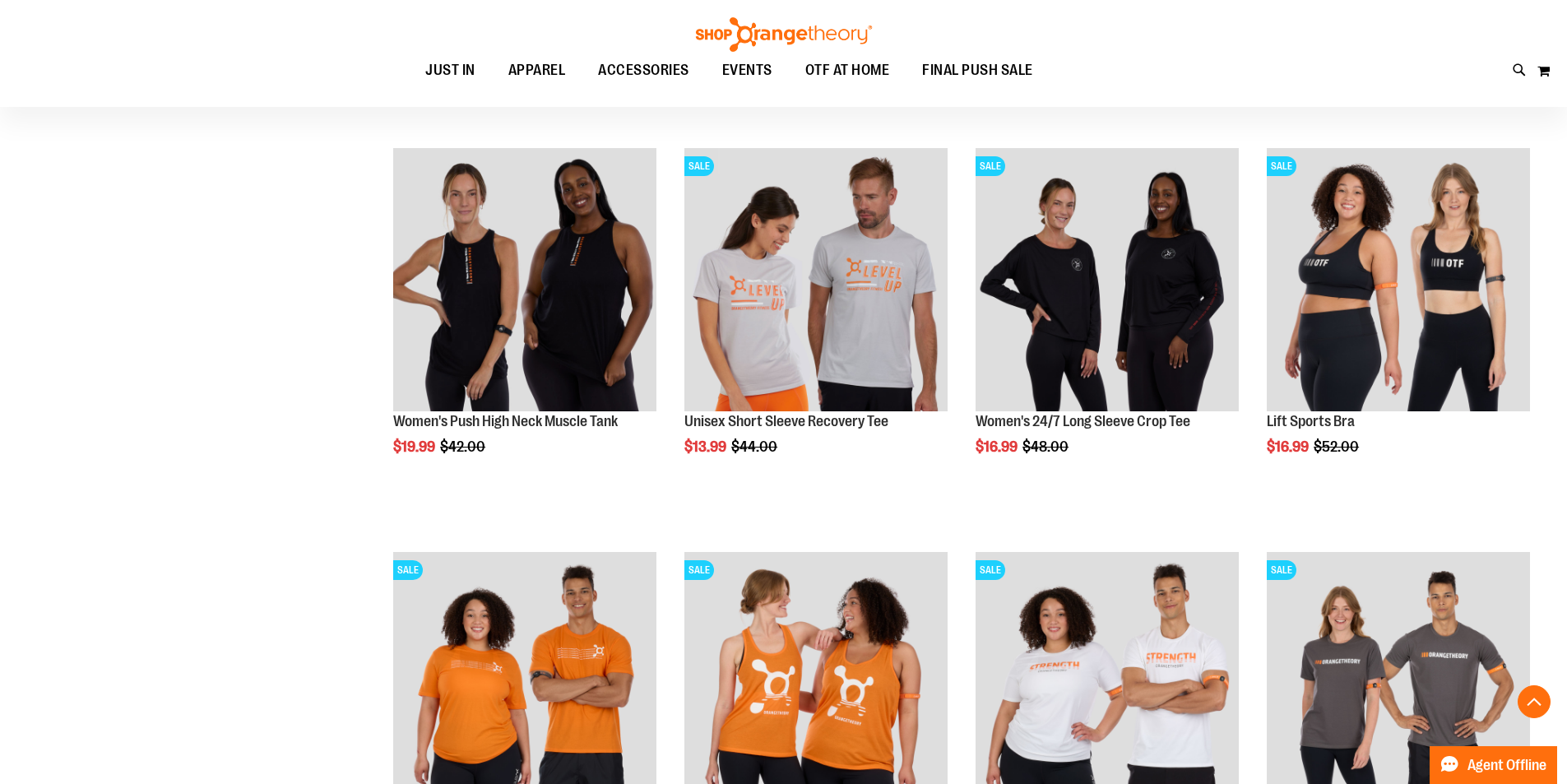
scroll to position [1462, 0]
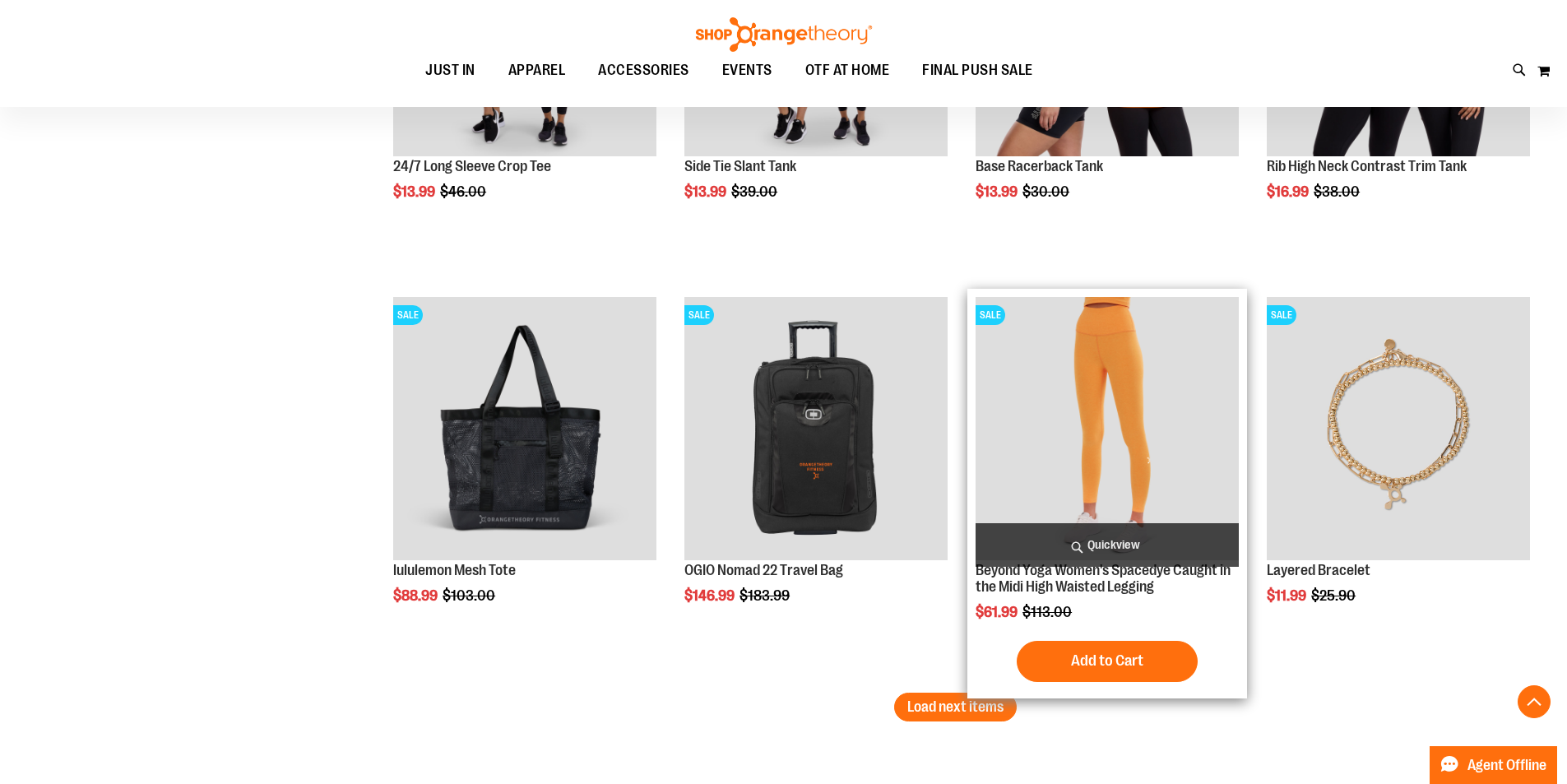
scroll to position [3353, 0]
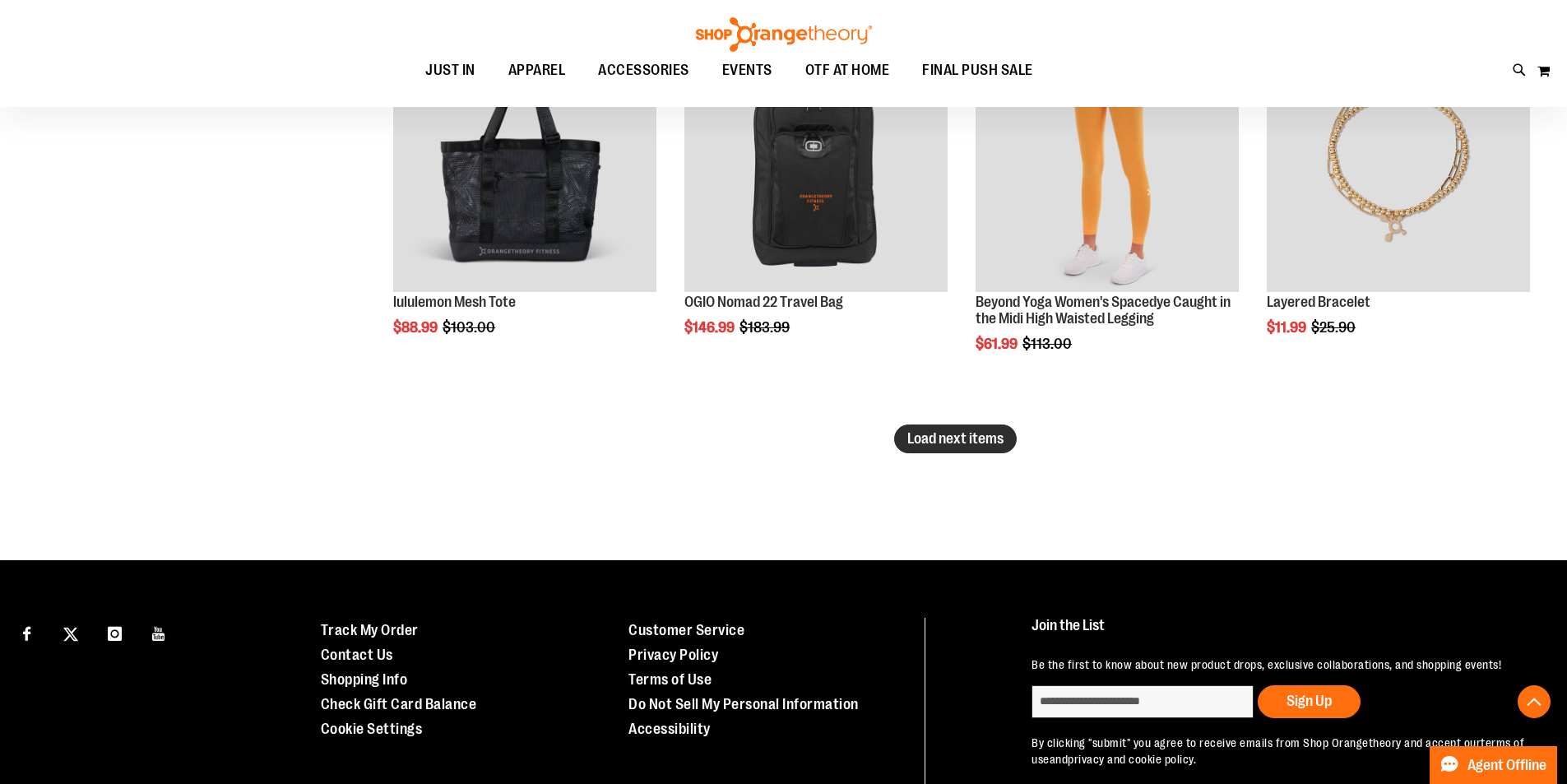
click at [967, 434] on span "Load next items" at bounding box center [956, 438] width 96 height 17
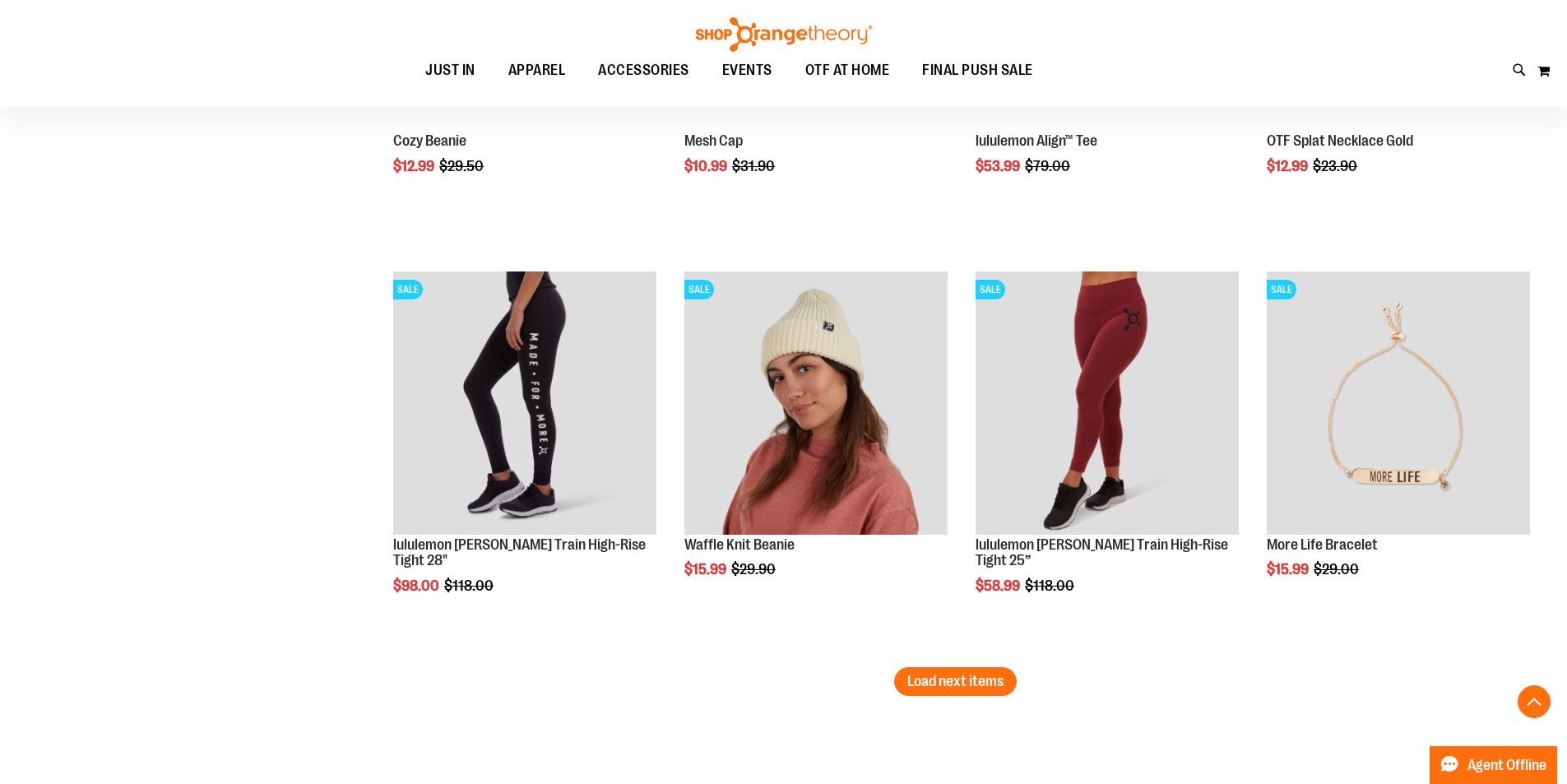
scroll to position [4340, 0]
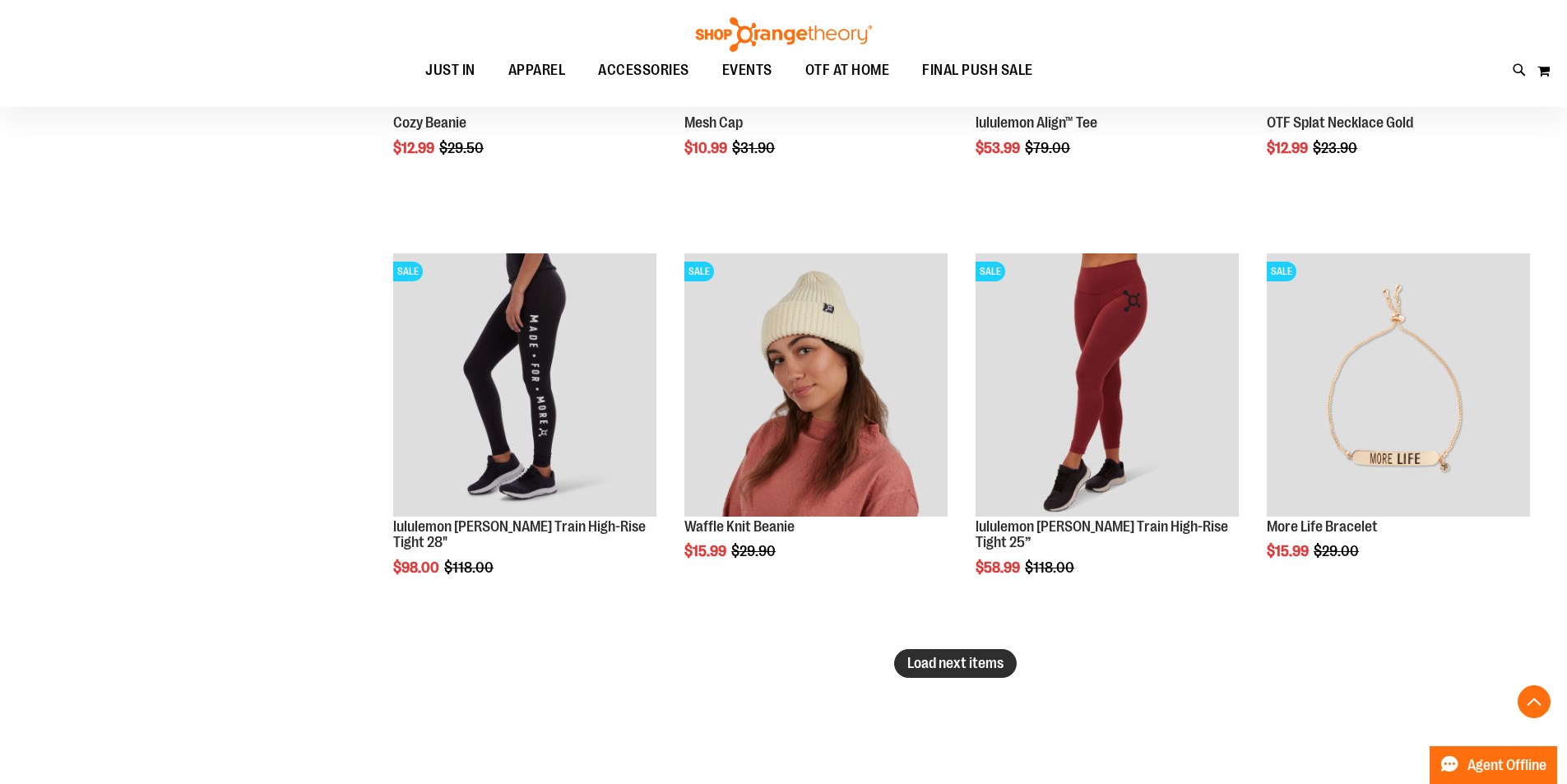
click at [937, 672] on button "Load next items" at bounding box center [956, 663] width 123 height 29
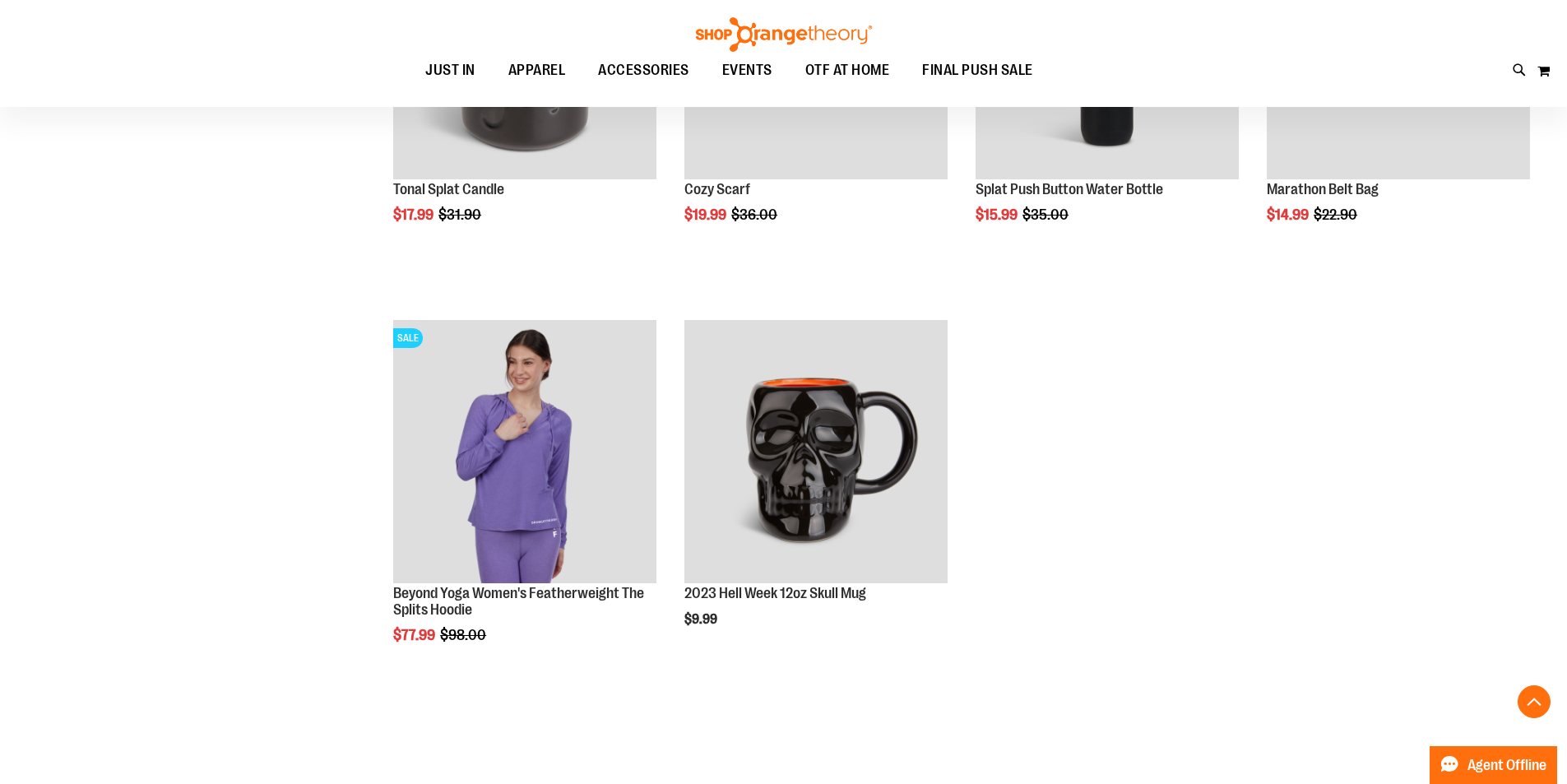
scroll to position [4586, 0]
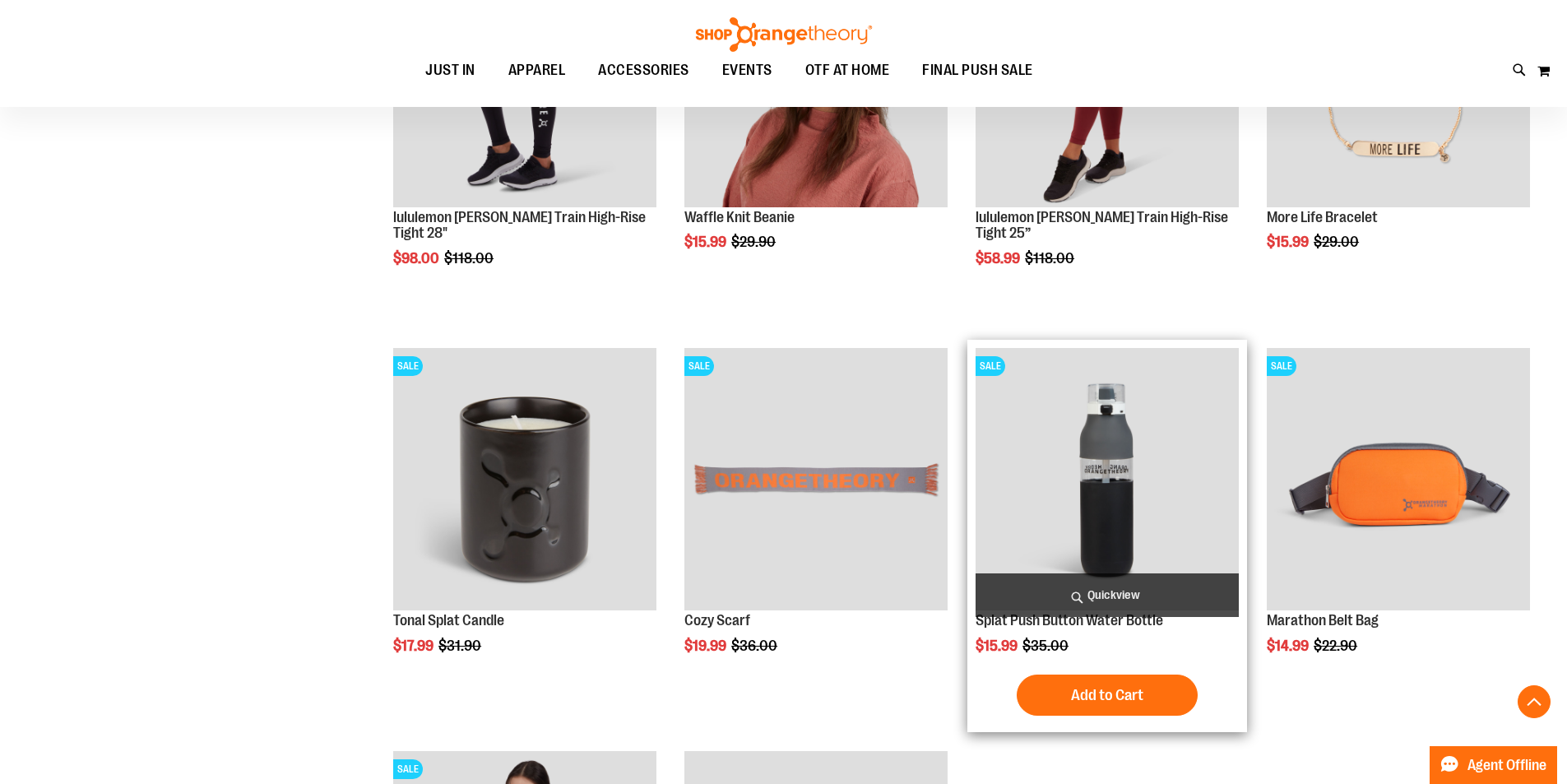
scroll to position [4668, 0]
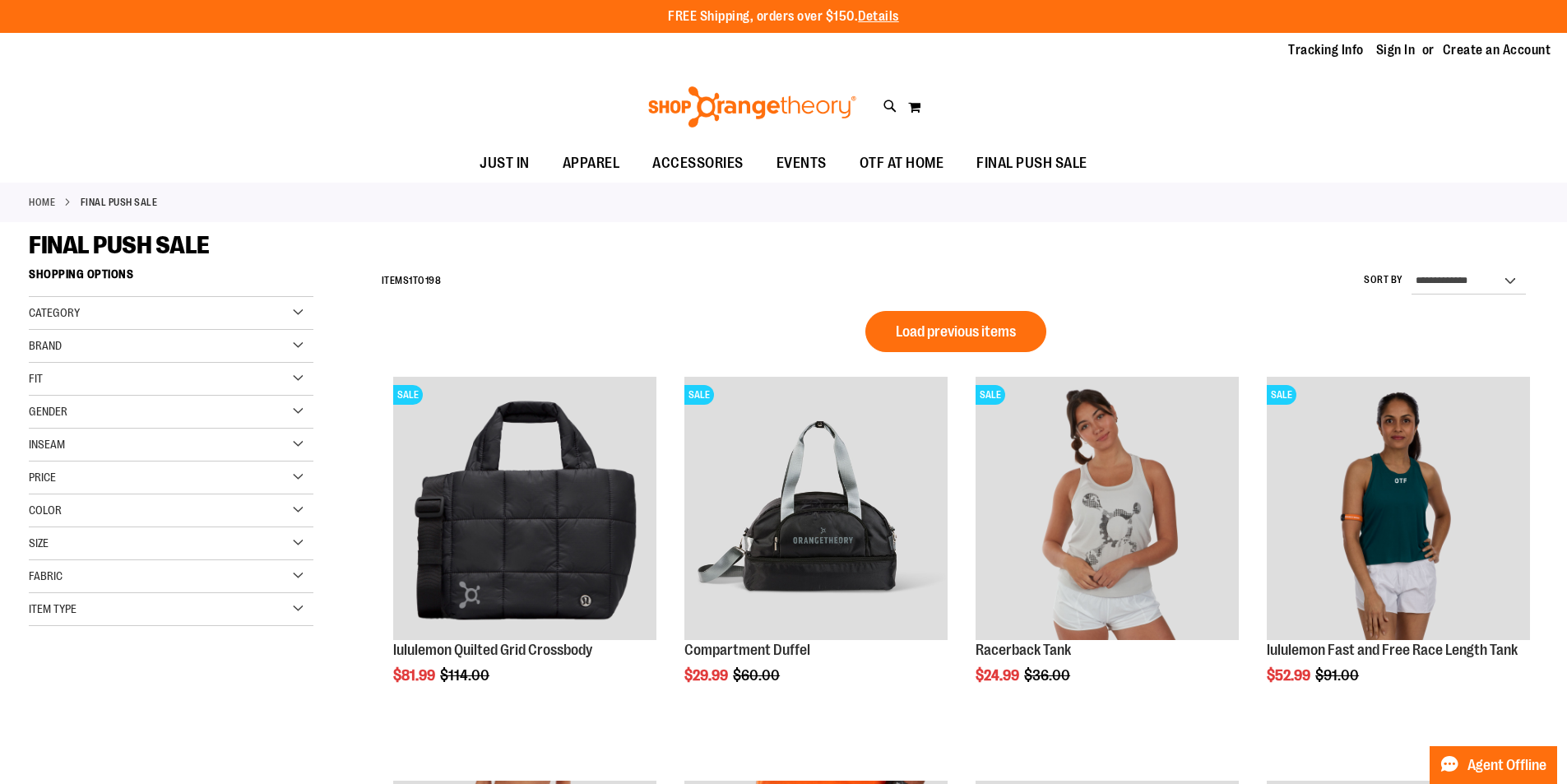
click at [100, 314] on div "Category" at bounding box center [171, 314] width 285 height 33
click at [254, 257] on div "FINAL PUSH SALE" at bounding box center [784, 245] width 1510 height 30
click at [46, 450] on div "Brand" at bounding box center [171, 444] width 285 height 33
click at [51, 511] on link "lululemon" at bounding box center [162, 512] width 273 height 17
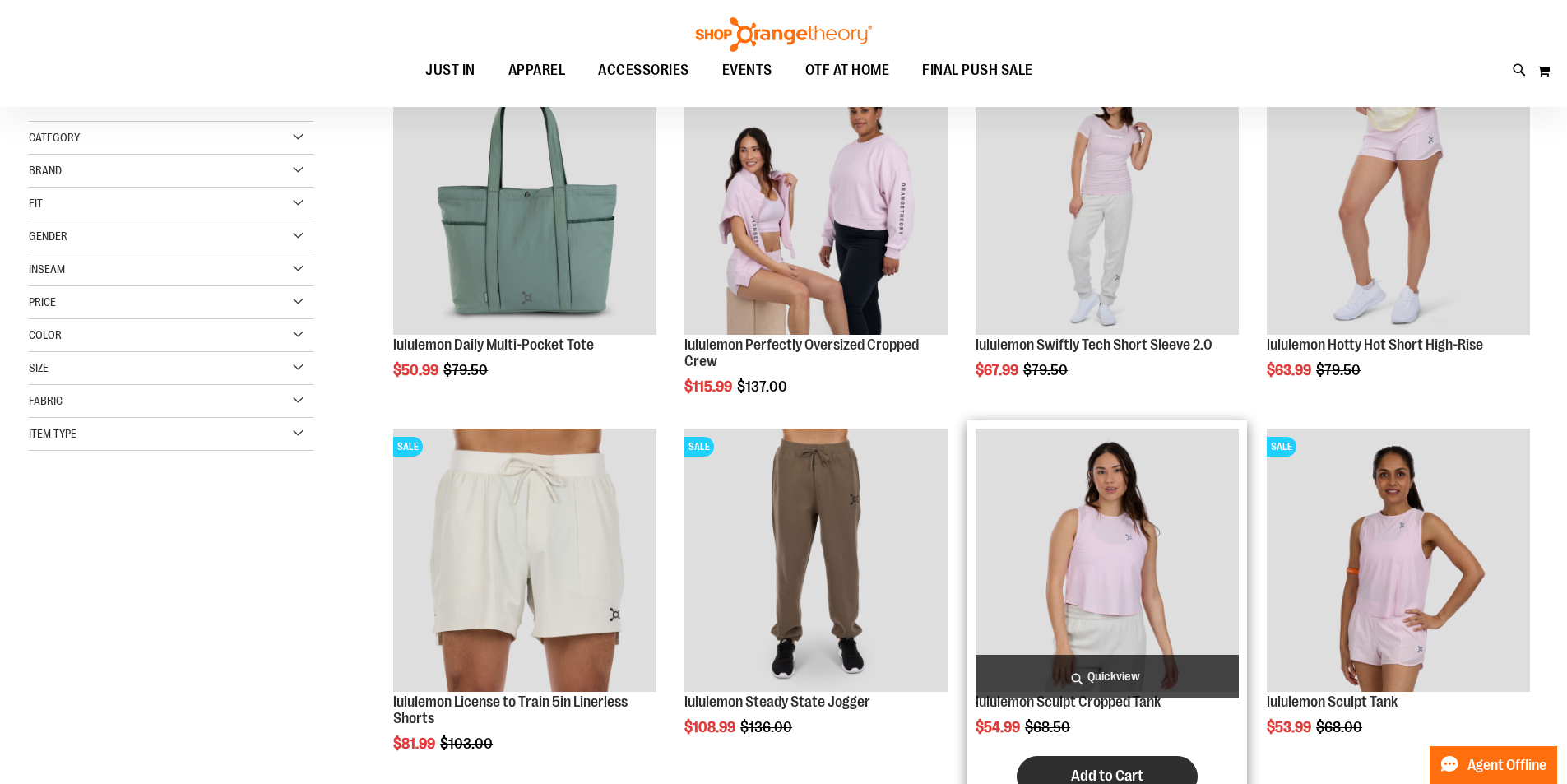
scroll to position [164, 0]
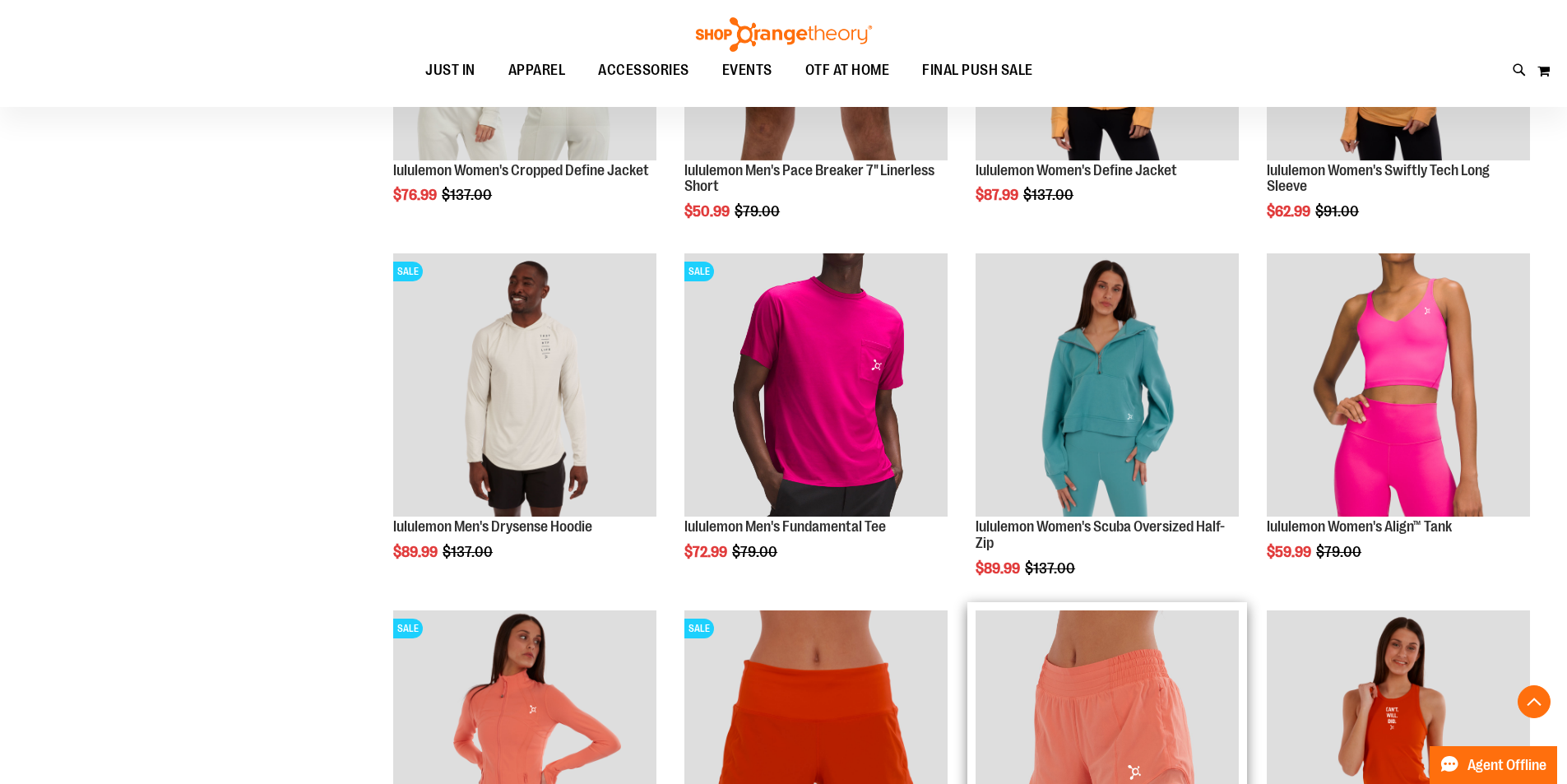
scroll to position [986, 0]
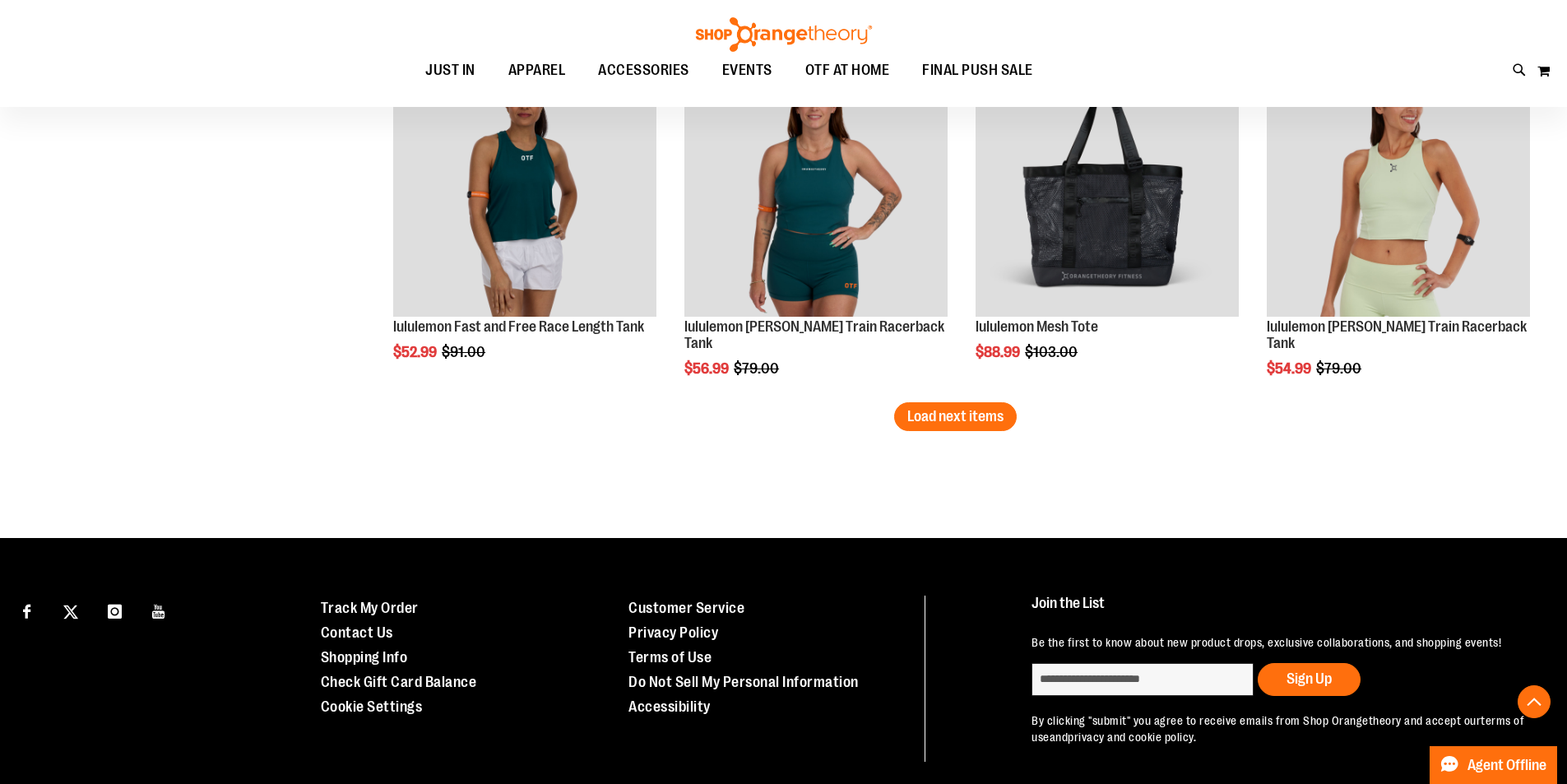
scroll to position [2960, 0]
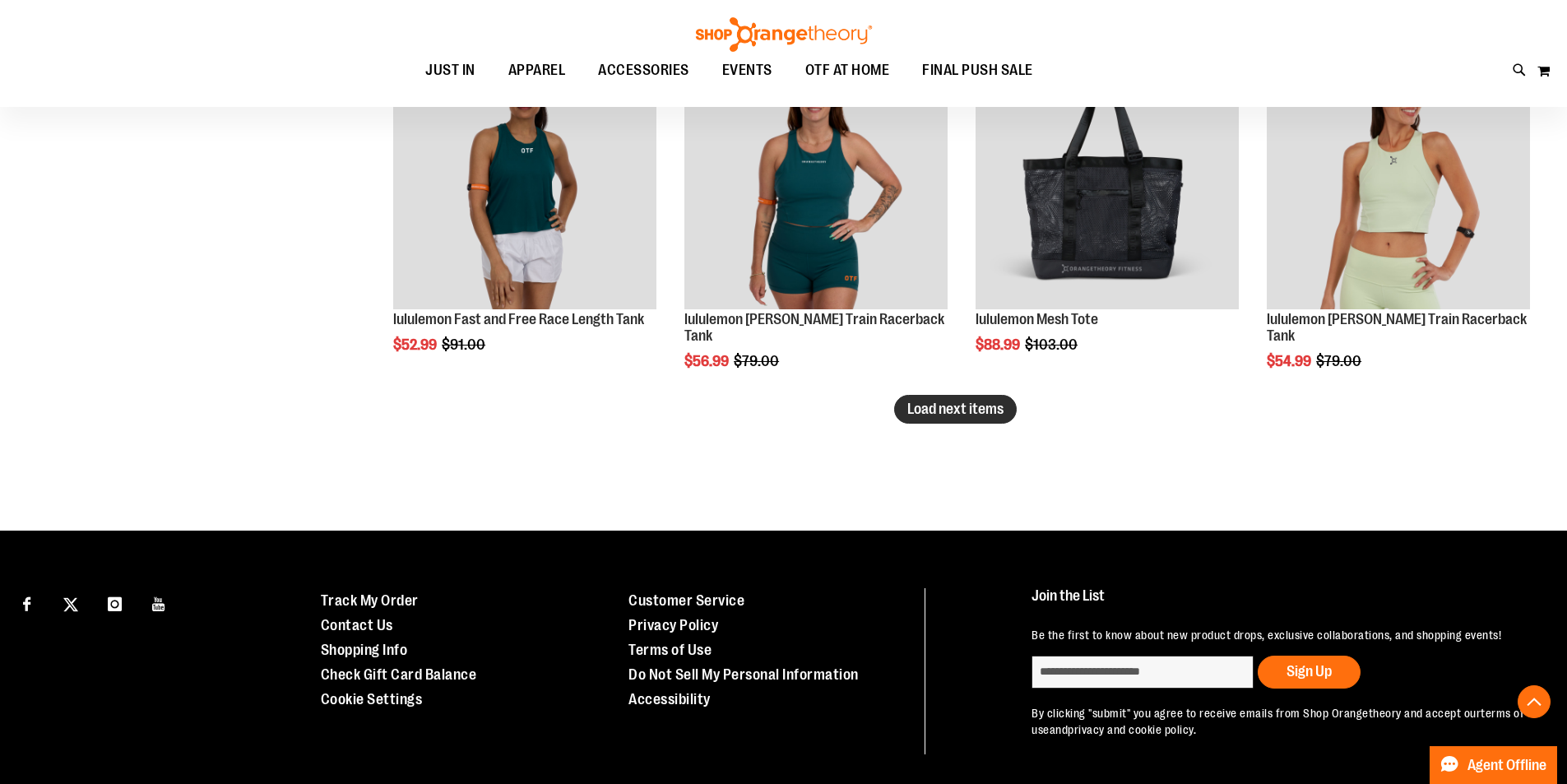
click at [932, 405] on span "Load next items" at bounding box center [956, 409] width 96 height 17
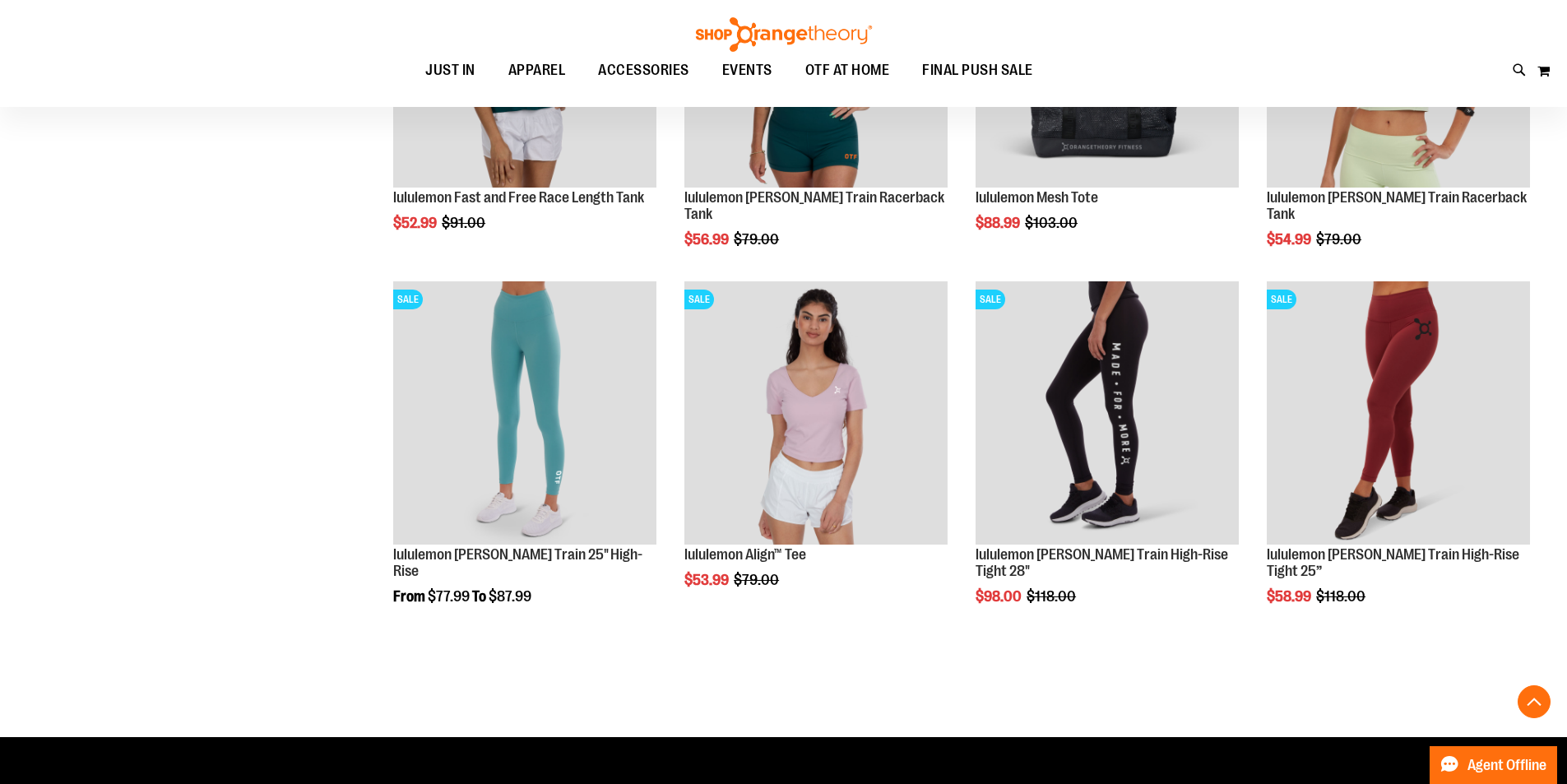
scroll to position [3124, 0]
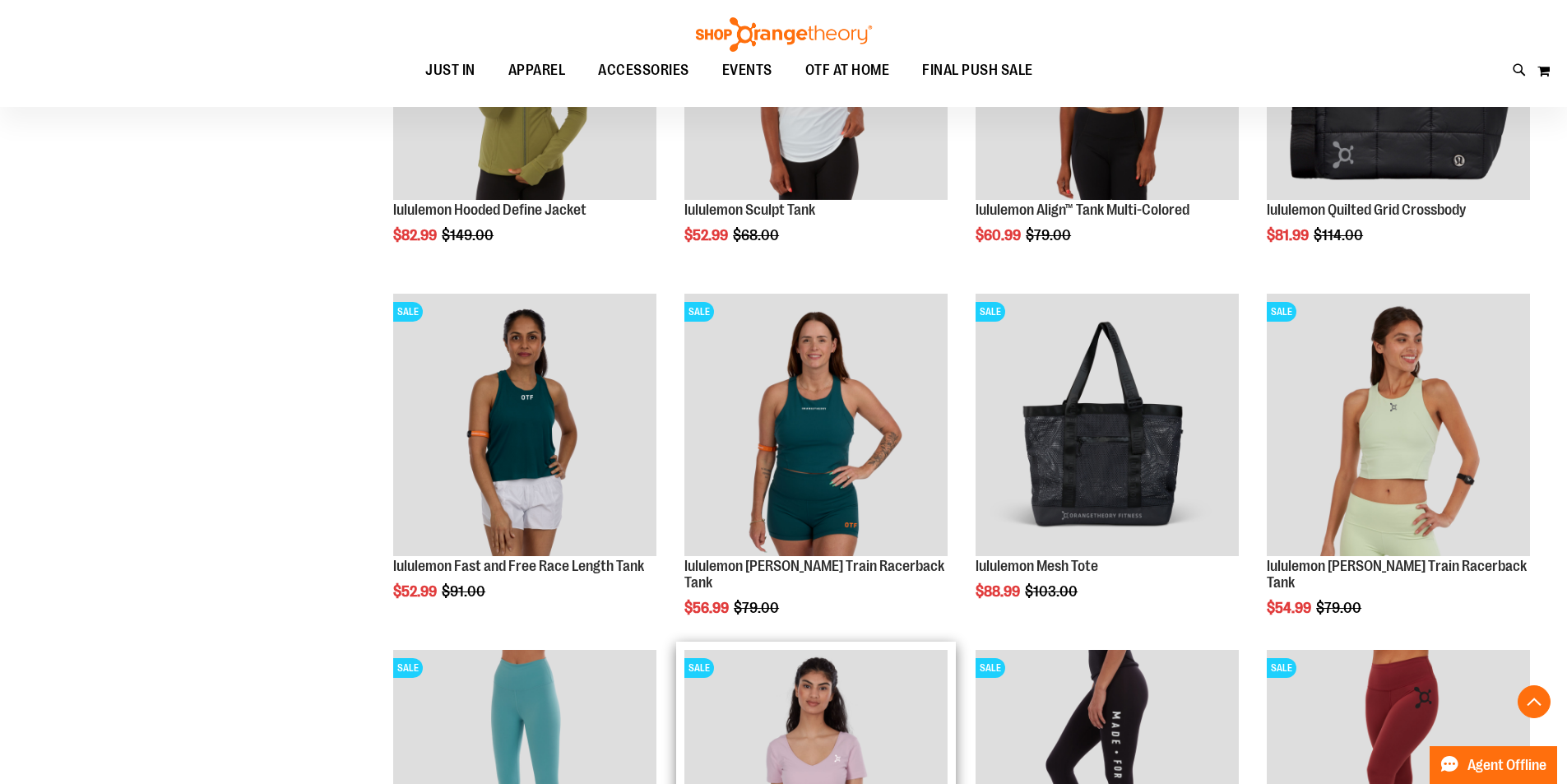
scroll to position [2466, 0]
